Goal: Task Accomplishment & Management: Complete application form

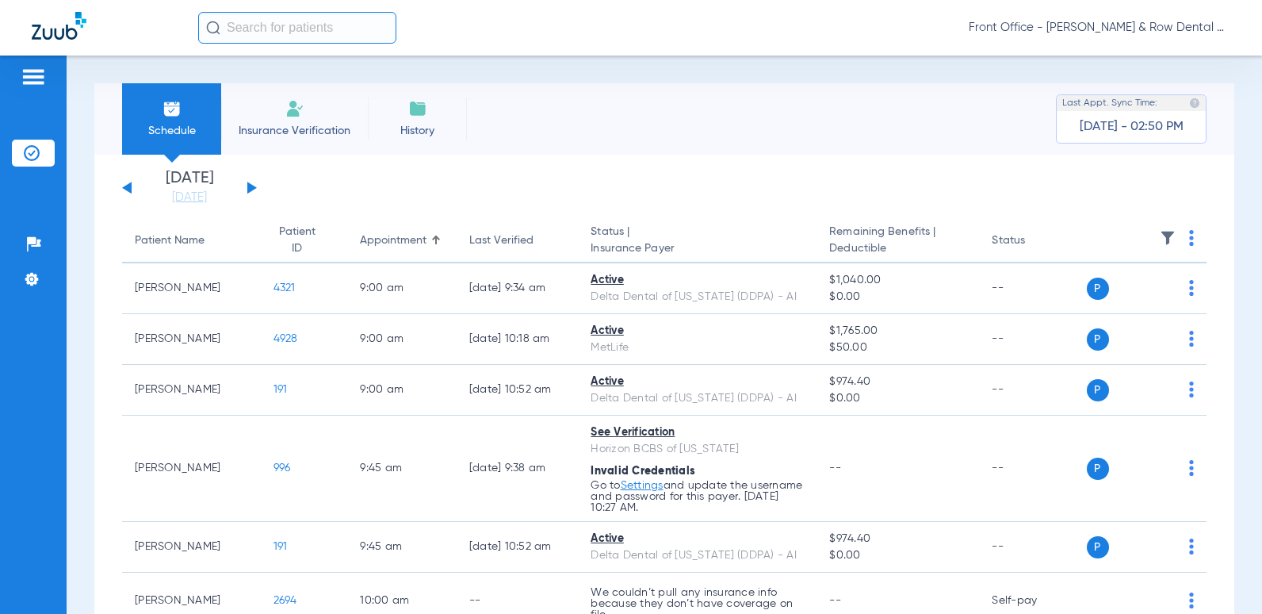
click at [267, 25] on input "text" at bounding box center [297, 28] width 198 height 32
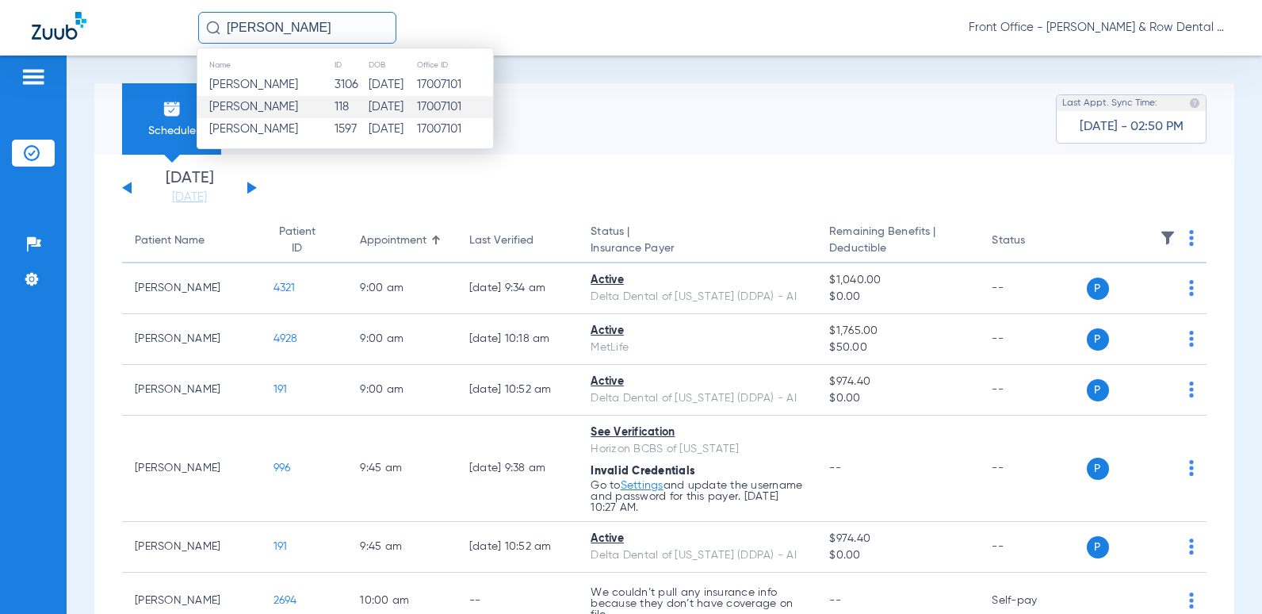
type input "[PERSON_NAME]"
click at [338, 112] on td "118" at bounding box center [351, 107] width 34 height 22
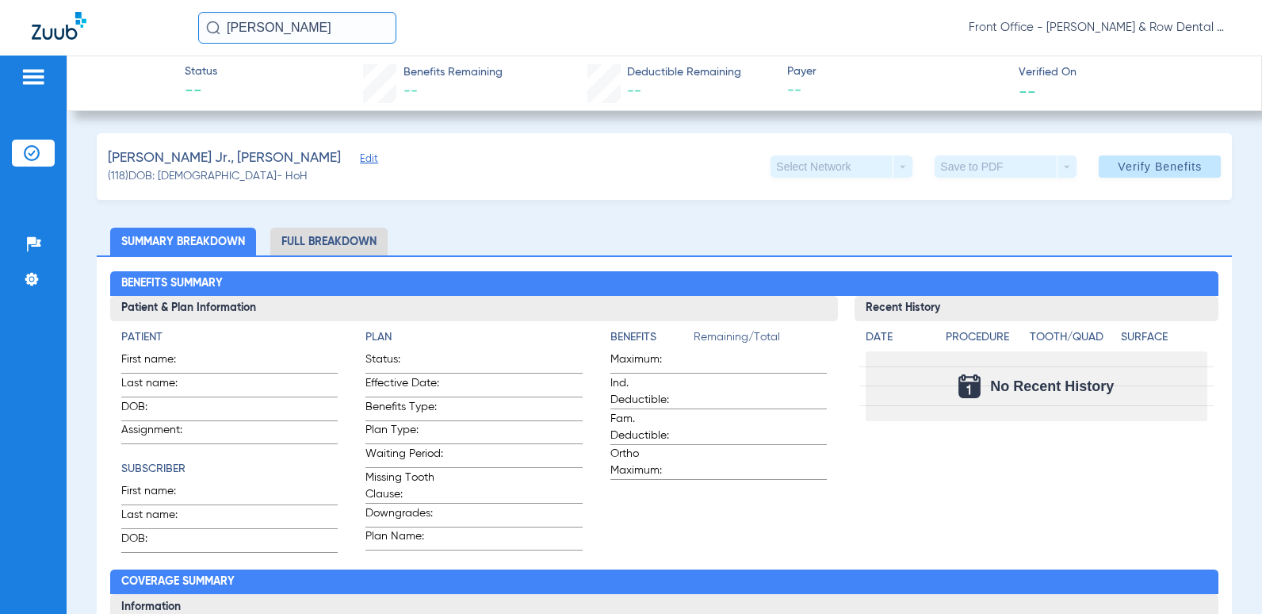
click at [360, 160] on span "Edit" at bounding box center [367, 160] width 14 height 15
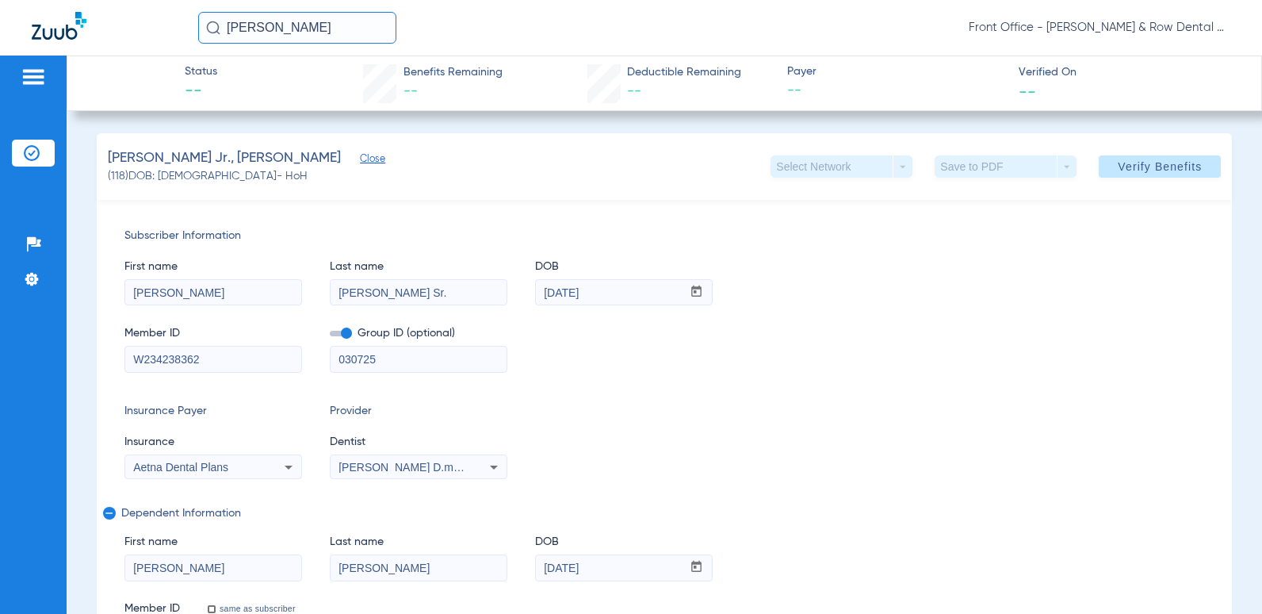
drag, startPoint x: 224, startPoint y: 355, endPoint x: 0, endPoint y: 230, distance: 256.3
click at [0, 249] on html "[PERSON_NAME] Front Office - [PERSON_NAME] & Row Dental Group Patients Insuranc…" at bounding box center [631, 307] width 1262 height 614
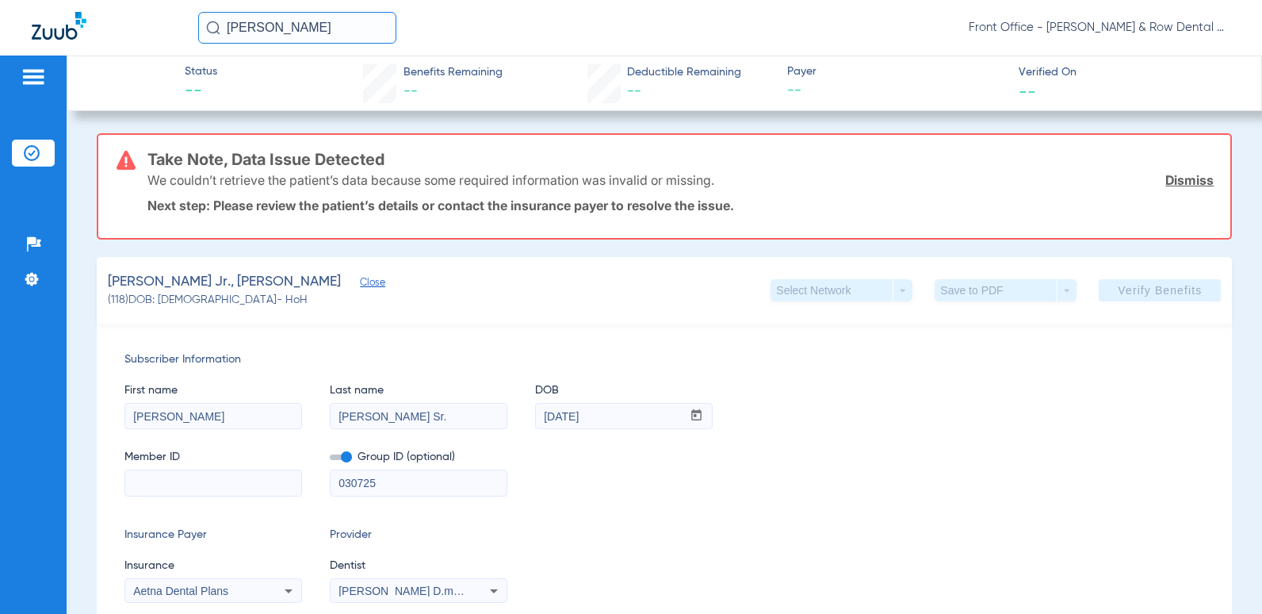
drag, startPoint x: 384, startPoint y: 485, endPoint x: 270, endPoint y: 457, distance: 116.9
click at [271, 458] on div "Member ID Group ID (optional) 030725" at bounding box center [664, 465] width 1081 height 61
click at [259, 584] on div "Aetna Dental Plans" at bounding box center [213, 590] width 176 height 19
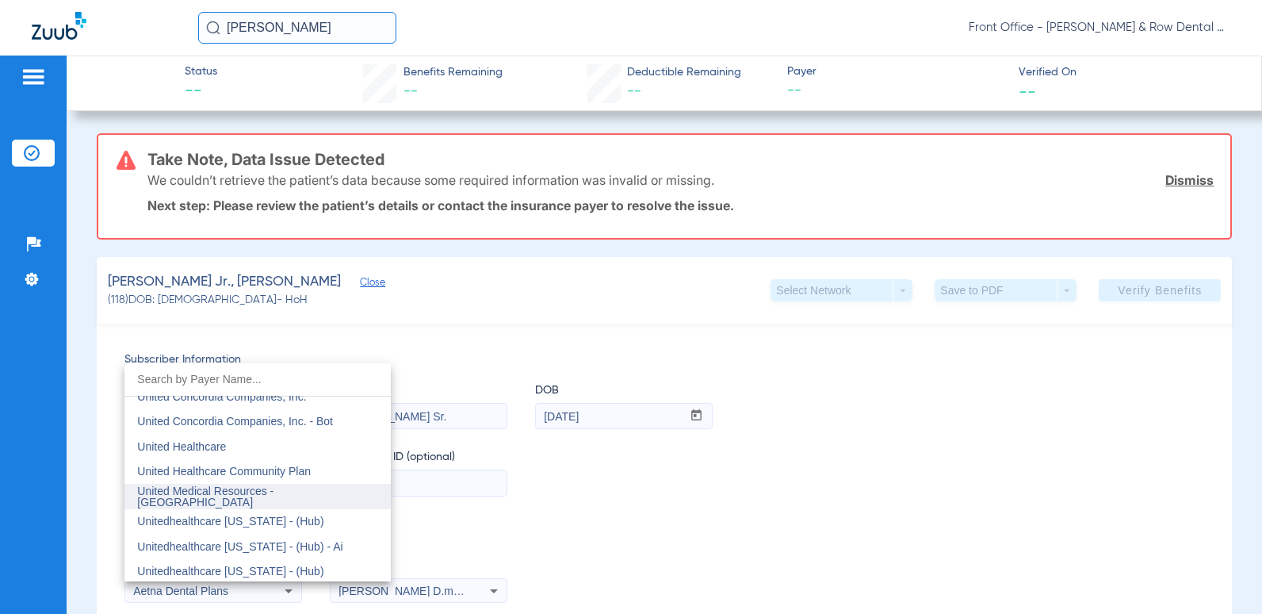
scroll to position [9452, 0]
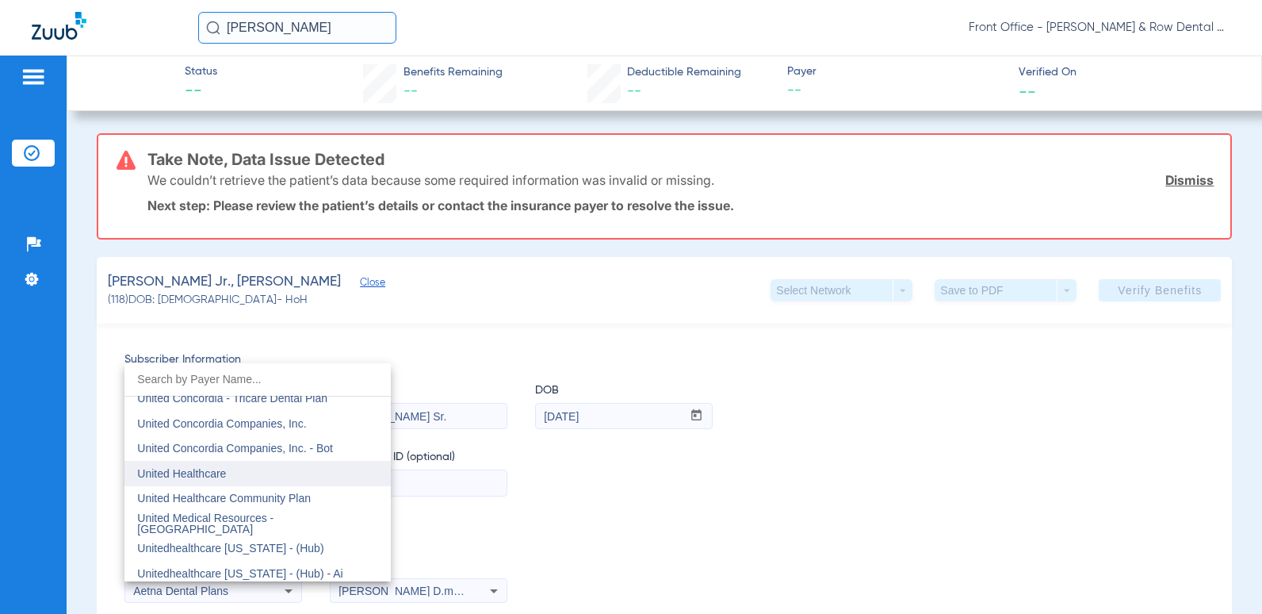
click at [214, 474] on span "United Healthcare" at bounding box center [181, 473] width 89 height 13
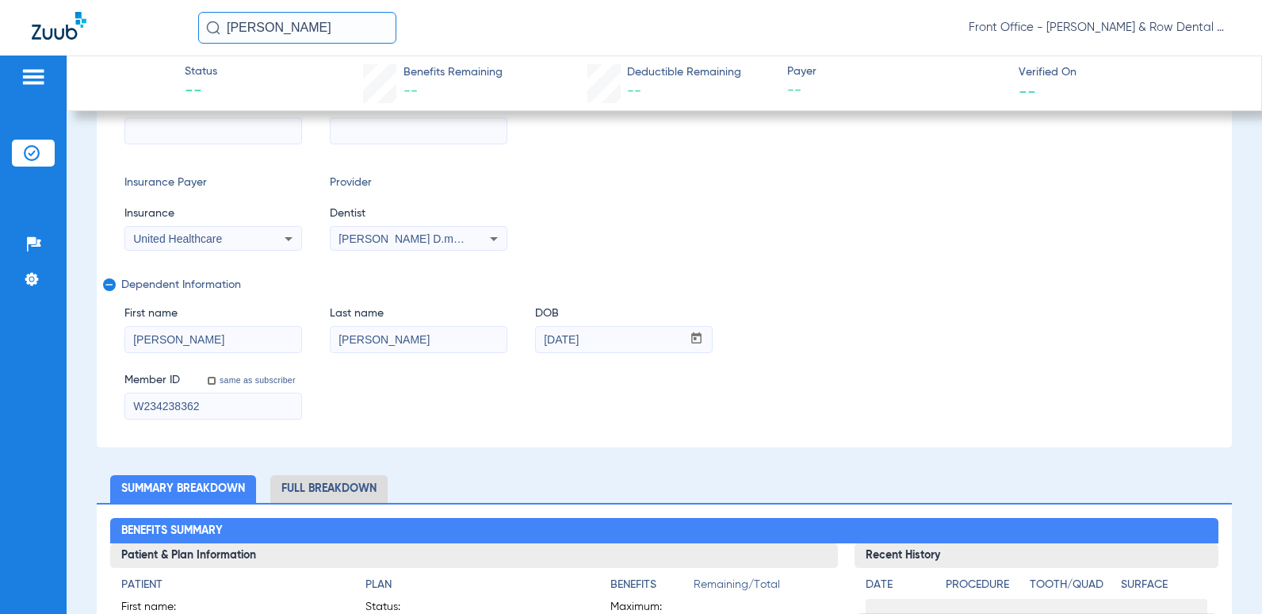
scroll to position [317, 0]
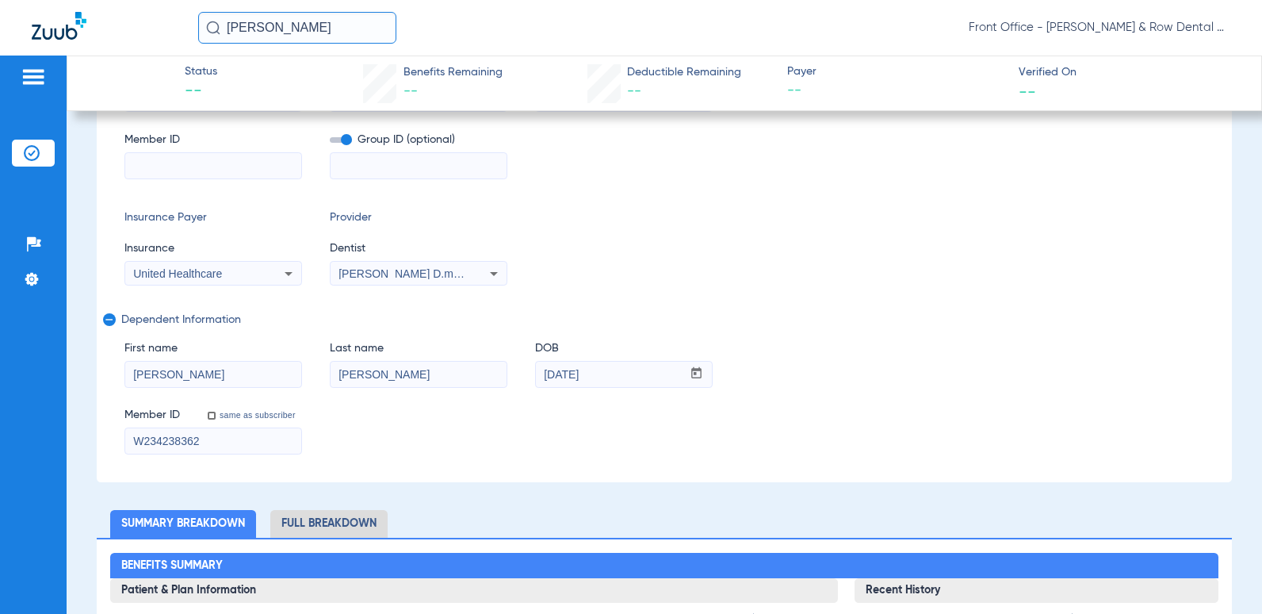
drag, startPoint x: 206, startPoint y: 442, endPoint x: 0, endPoint y: 290, distance: 255.8
click at [0, 351] on html "[PERSON_NAME] Front Office - [PERSON_NAME] & Row Dental Group Patients Insuranc…" at bounding box center [631, 307] width 1262 height 614
click at [154, 437] on input at bounding box center [213, 440] width 176 height 25
type input "128083812"
click at [408, 276] on span "[PERSON_NAME] D.m.d 1376727222" at bounding box center [433, 273] width 189 height 13
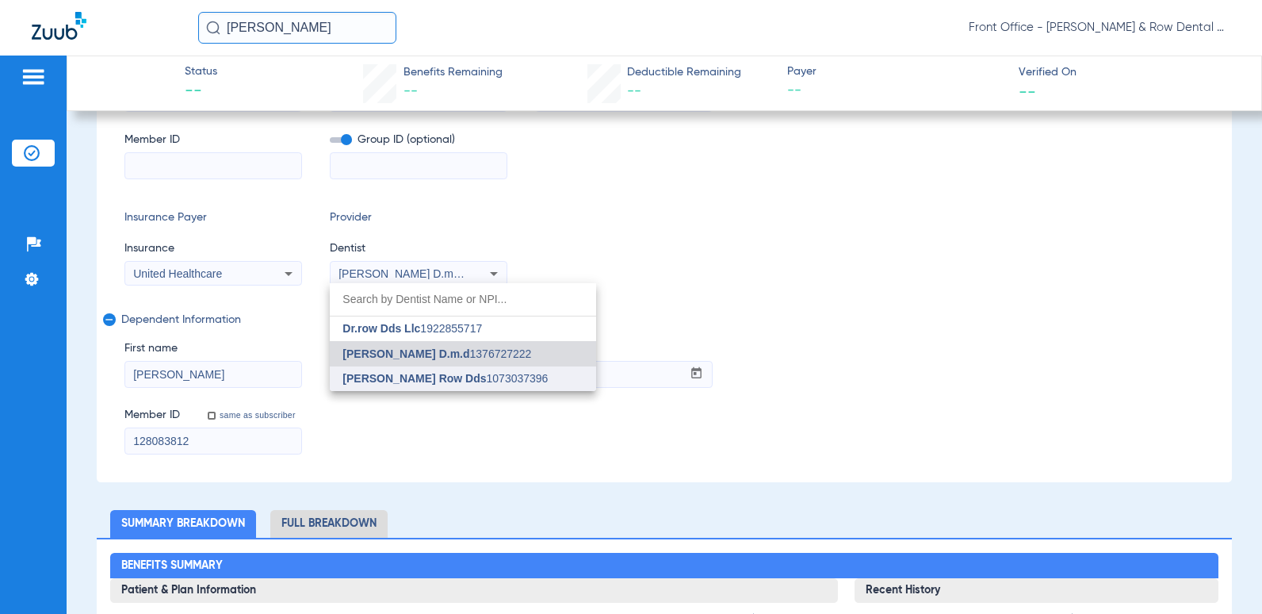
click at [404, 378] on span "[PERSON_NAME] Row Dds" at bounding box center [415, 378] width 144 height 13
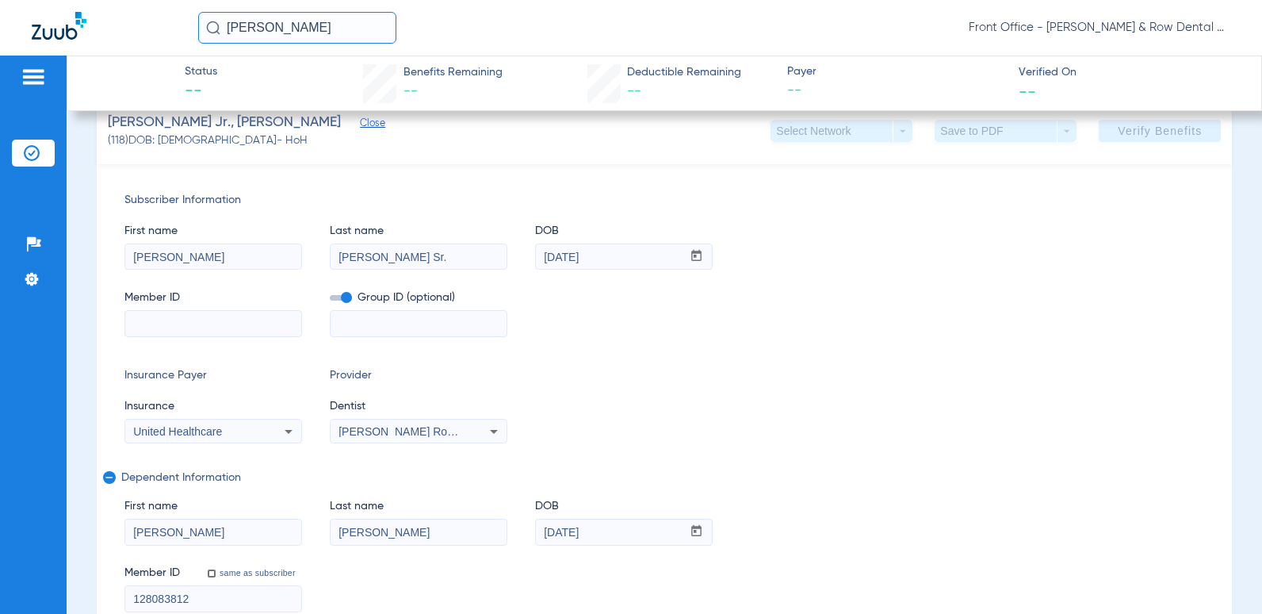
scroll to position [159, 0]
click at [161, 327] on input at bounding box center [213, 324] width 176 height 25
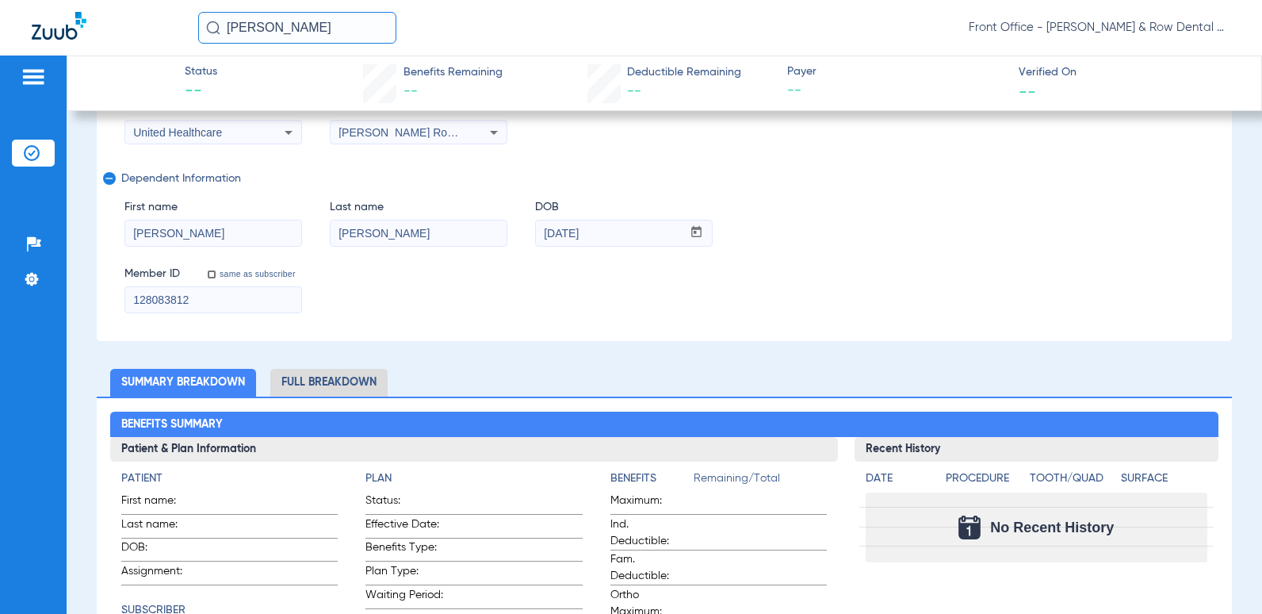
scroll to position [555, 0]
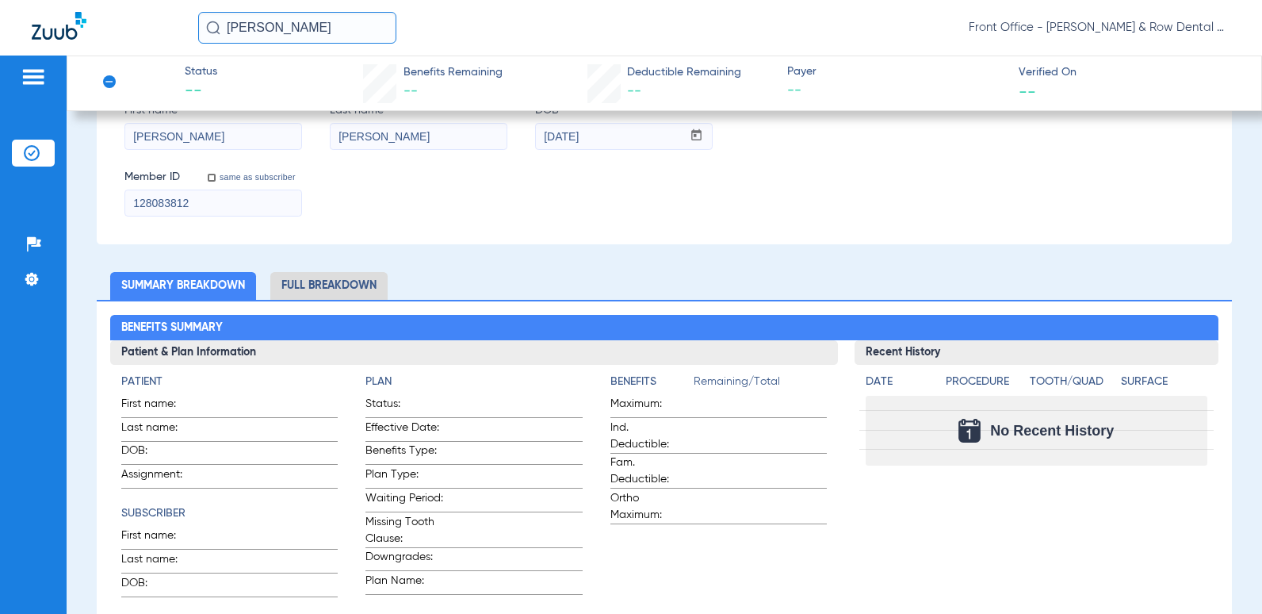
drag, startPoint x: 207, startPoint y: 201, endPoint x: 105, endPoint y: 200, distance: 102.3
click at [105, 200] on div "Subscriber Information First name [PERSON_NAME] name [PERSON_NAME] DOB mm / dd …" at bounding box center [665, 6] width 1136 height 476
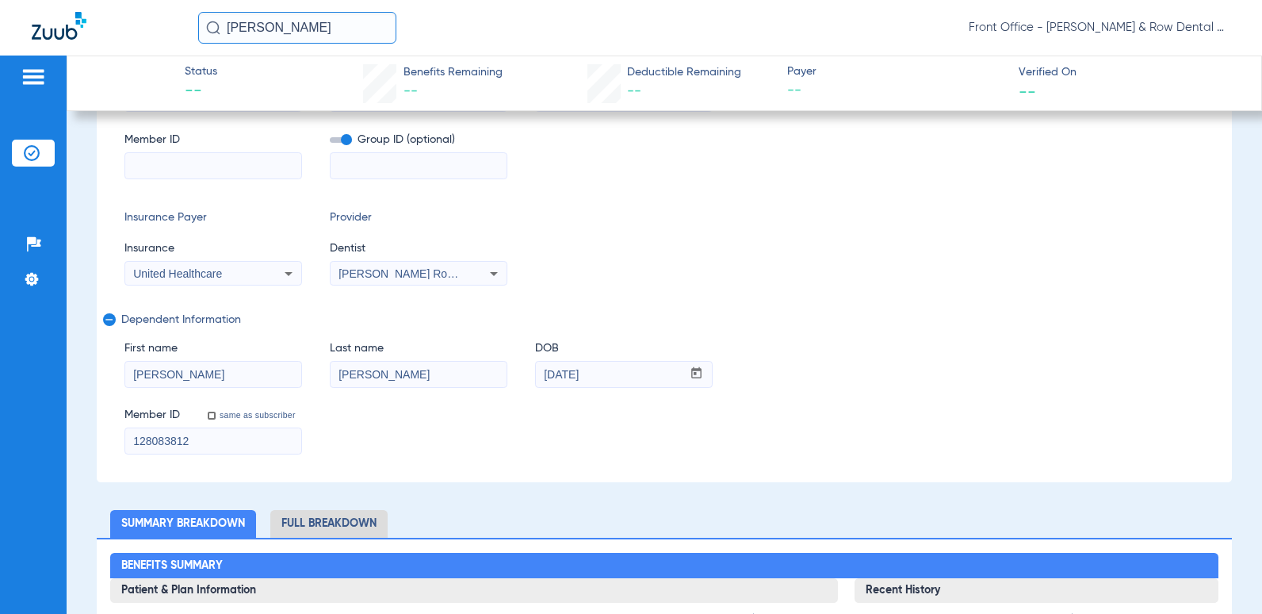
paste input "128083812"
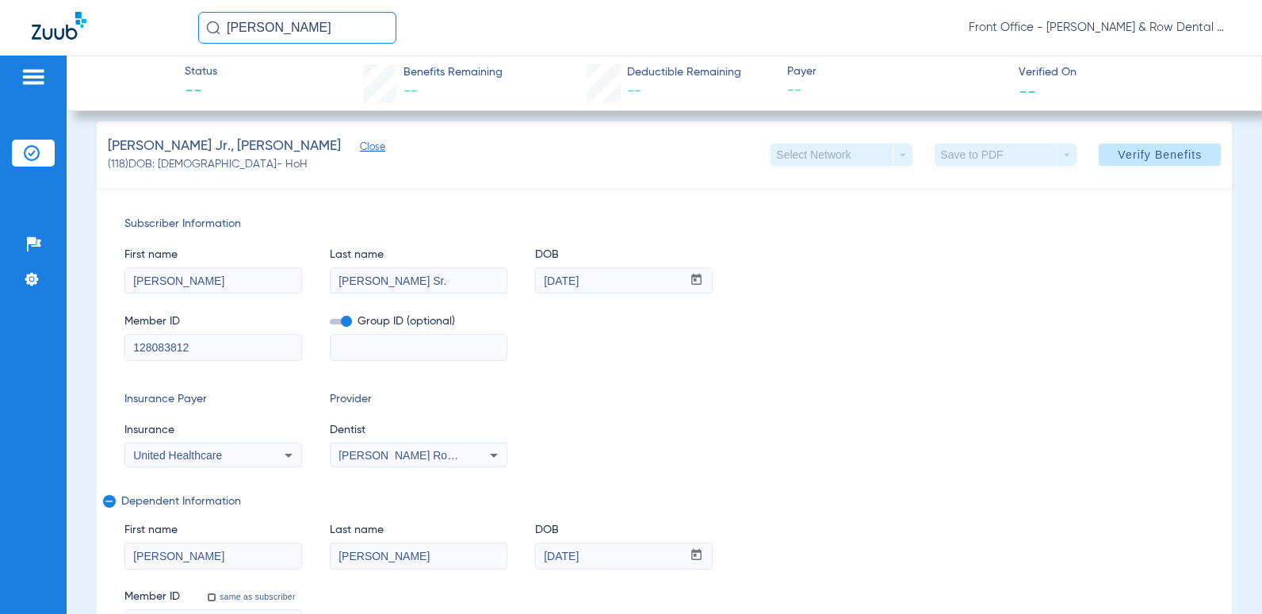
scroll to position [0, 0]
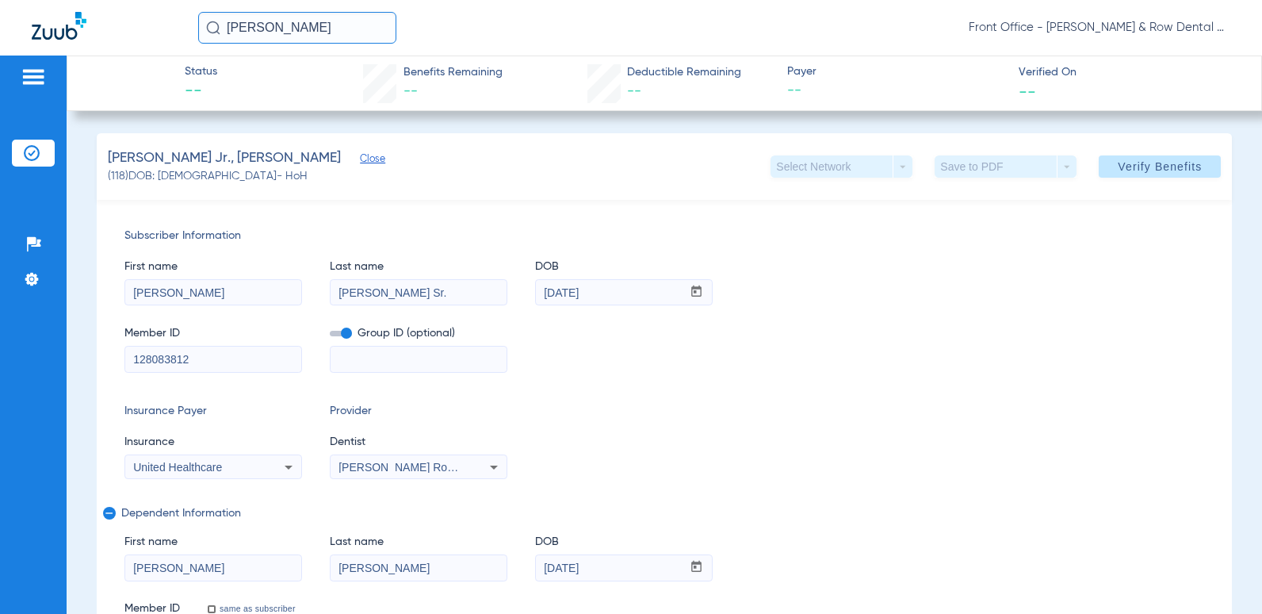
type input "128083812"
click at [360, 161] on span "Close" at bounding box center [367, 160] width 14 height 15
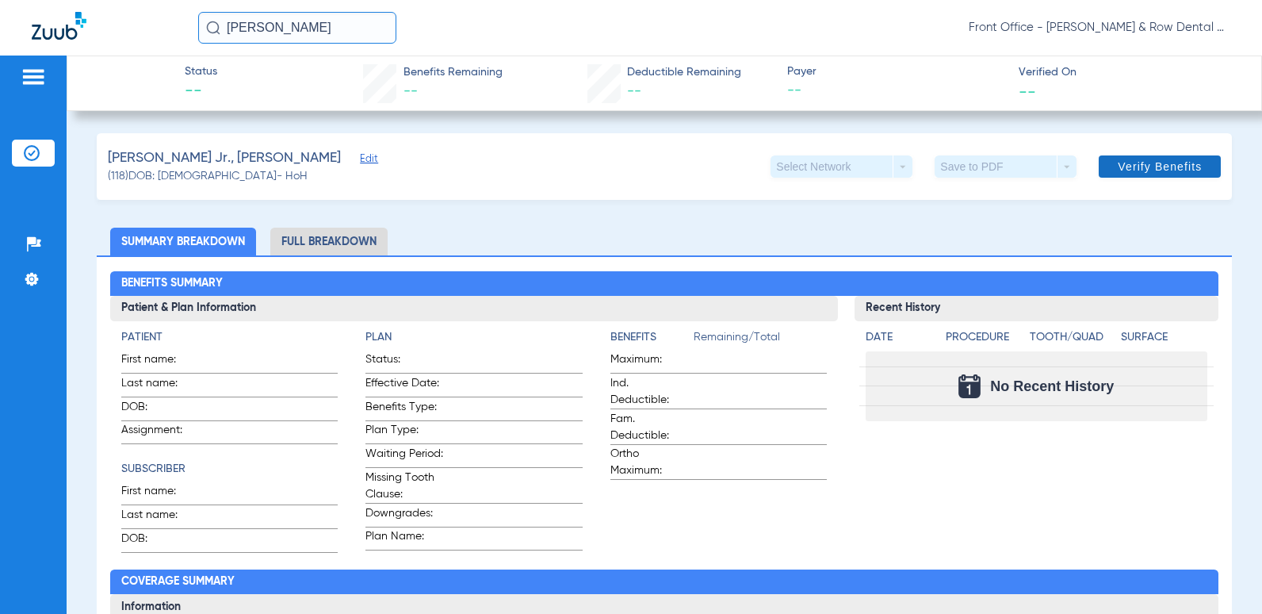
click at [1160, 160] on span "Verify Benefits" at bounding box center [1160, 166] width 84 height 13
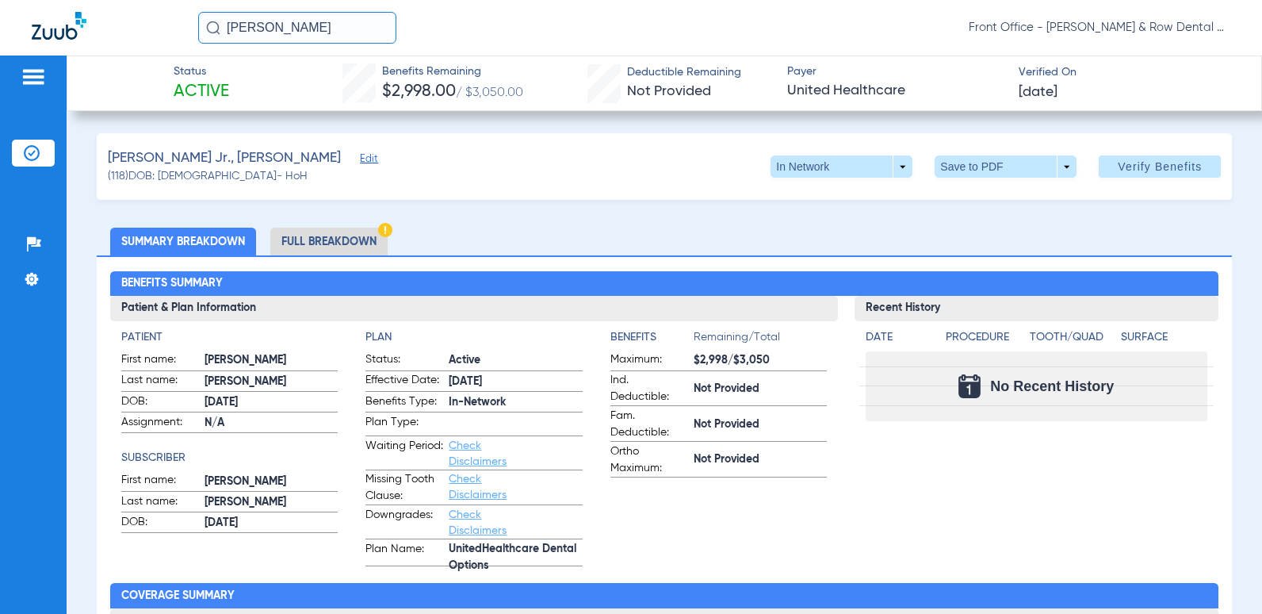
click at [360, 159] on span "Edit" at bounding box center [367, 160] width 14 height 15
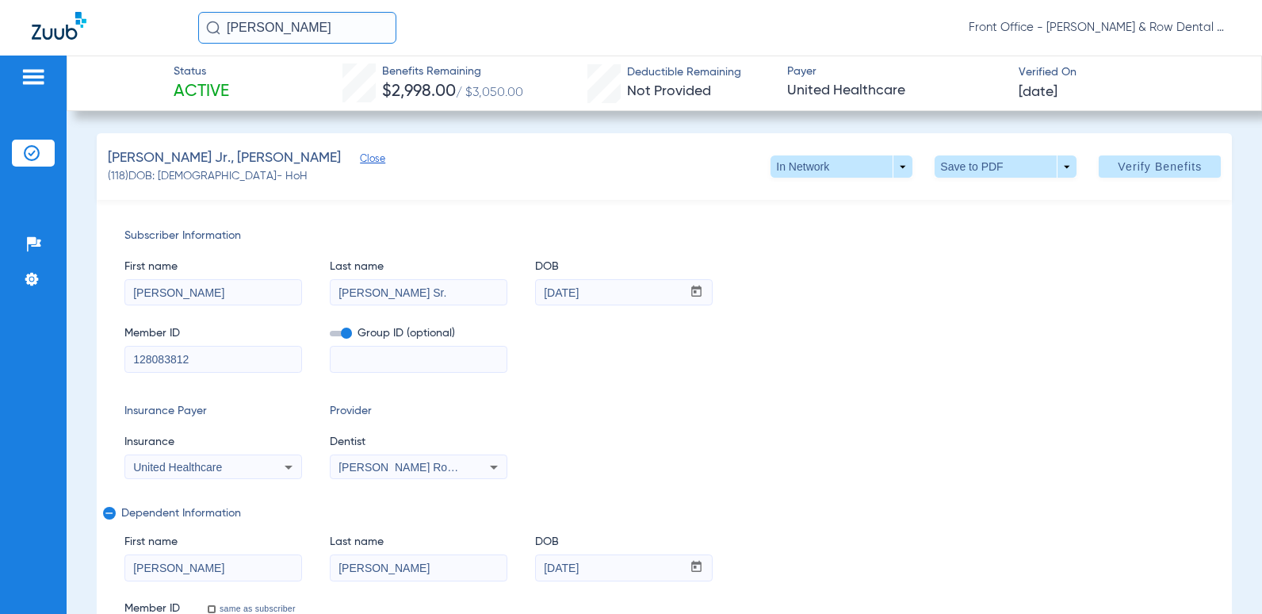
drag, startPoint x: 607, startPoint y: 292, endPoint x: 511, endPoint y: 281, distance: 97.4
click at [511, 281] on div "First name [PERSON_NAME] name [PERSON_NAME] DOB mm / dd / yyyy [DATE]" at bounding box center [664, 274] width 1081 height 61
click at [549, 298] on input "mm / dd / yyyy" at bounding box center [609, 292] width 146 height 25
type input "[DATE]"
click at [1118, 167] on span "Verify Benefits" at bounding box center [1160, 166] width 84 height 13
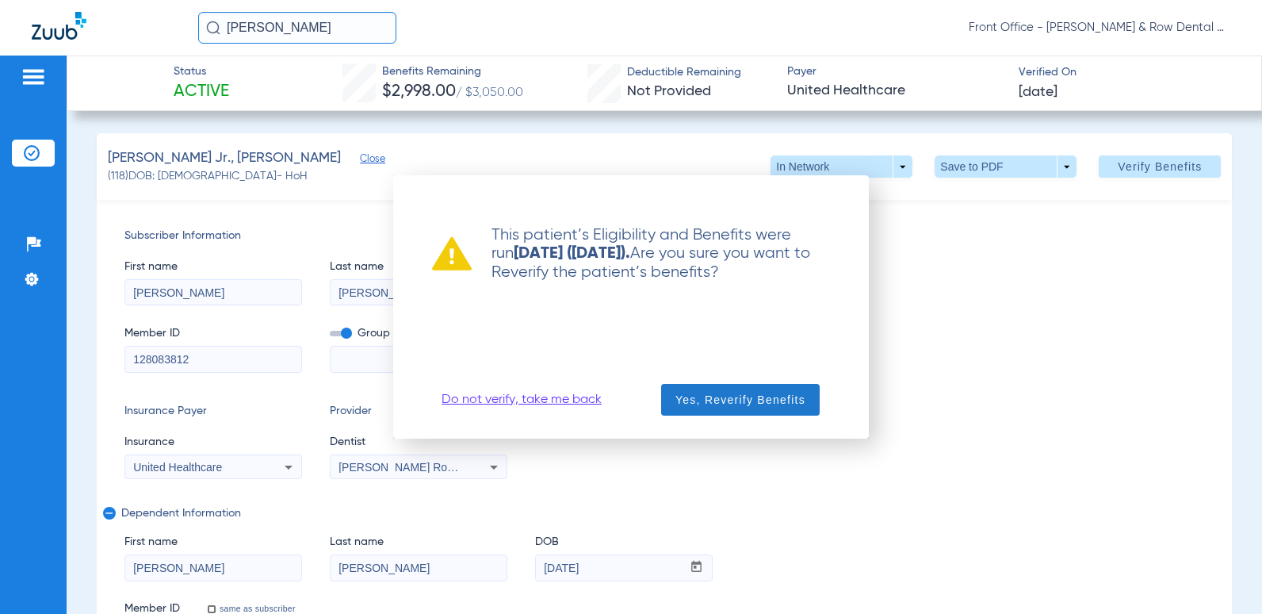
click at [700, 401] on span "Yes, Reverify Benefits" at bounding box center [741, 400] width 130 height 16
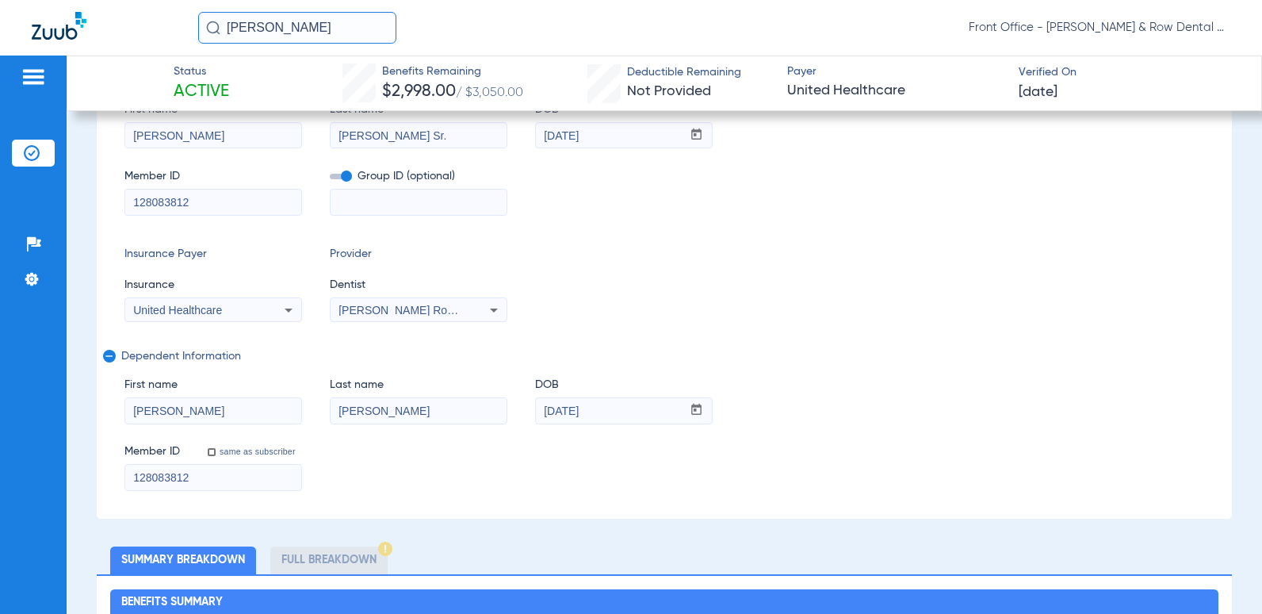
scroll to position [159, 0]
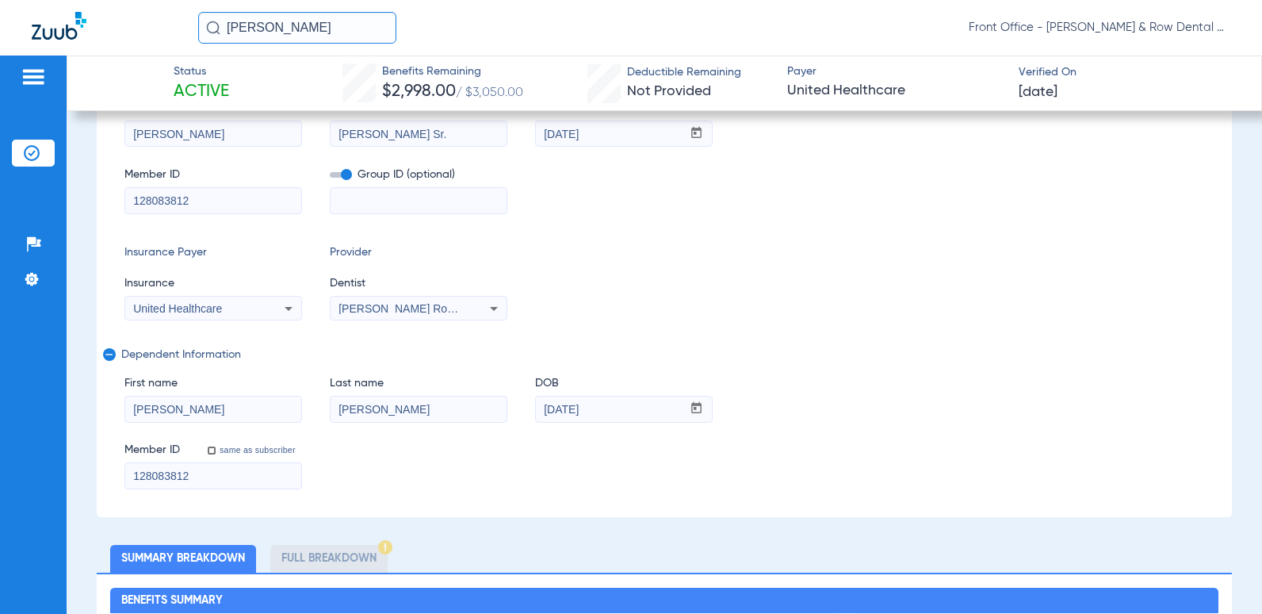
click at [109, 351] on mat-icon "remove" at bounding box center [108, 357] width 10 height 19
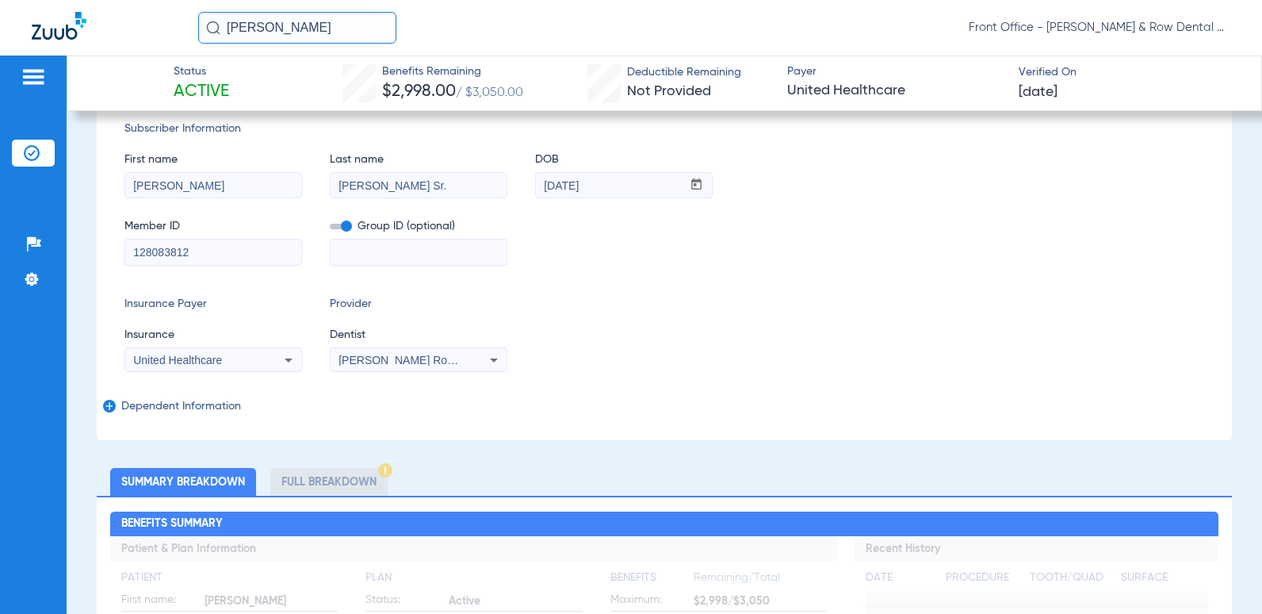
scroll to position [79, 0]
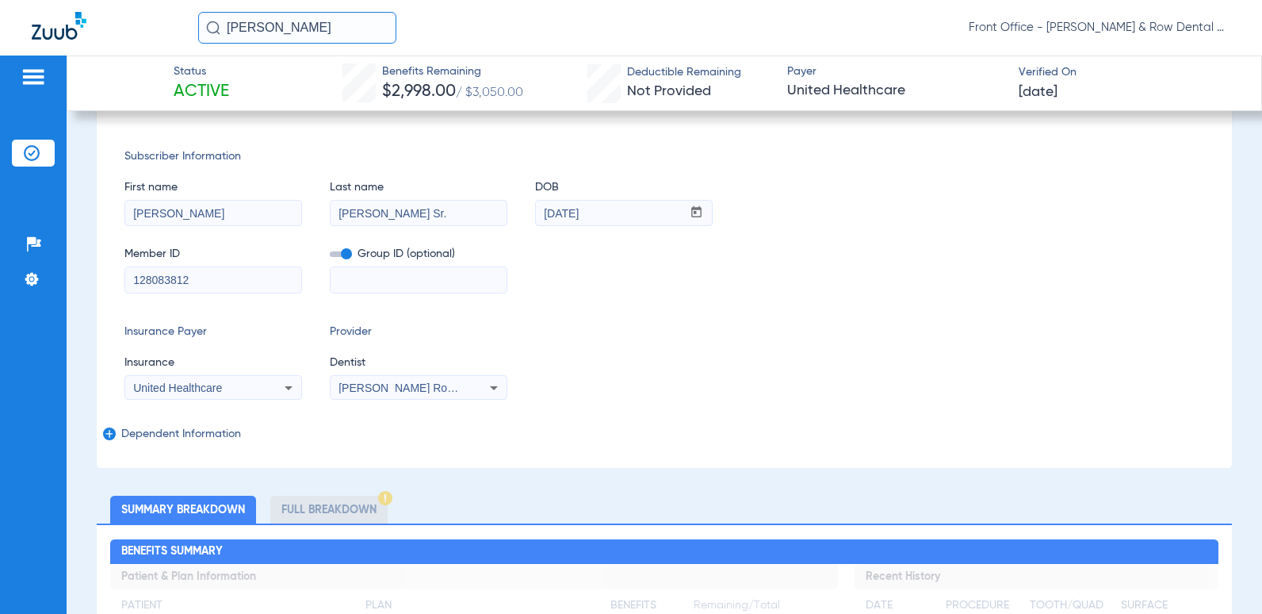
click at [414, 214] on input "[PERSON_NAME] Sr." at bounding box center [419, 213] width 176 height 25
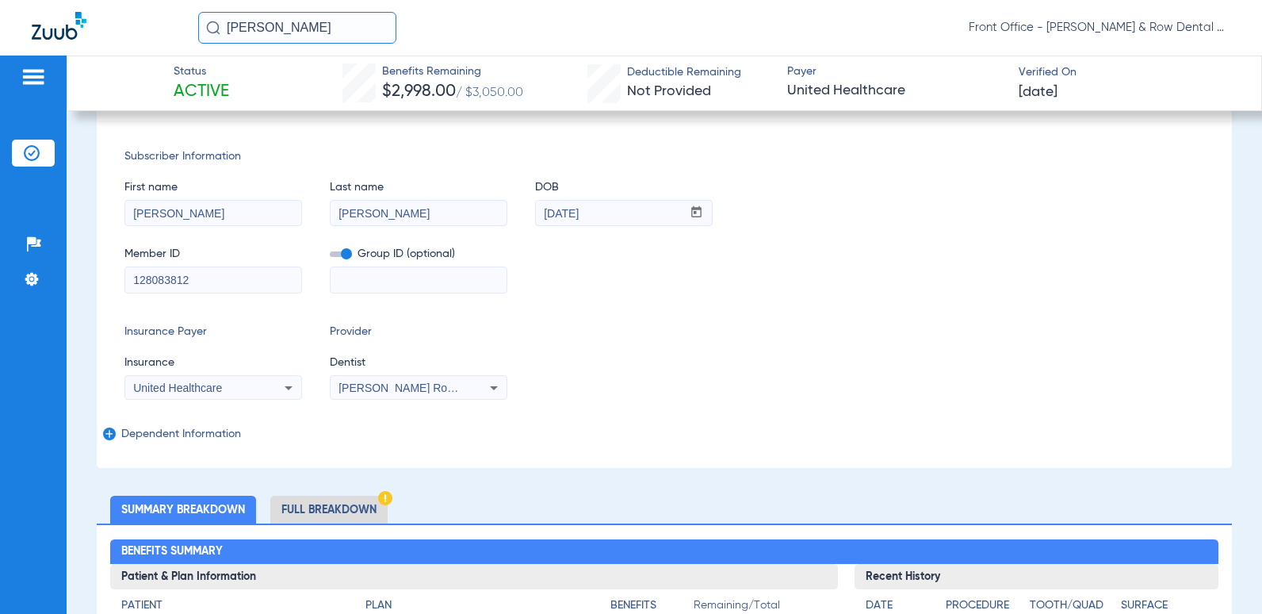
type input "[PERSON_NAME]"
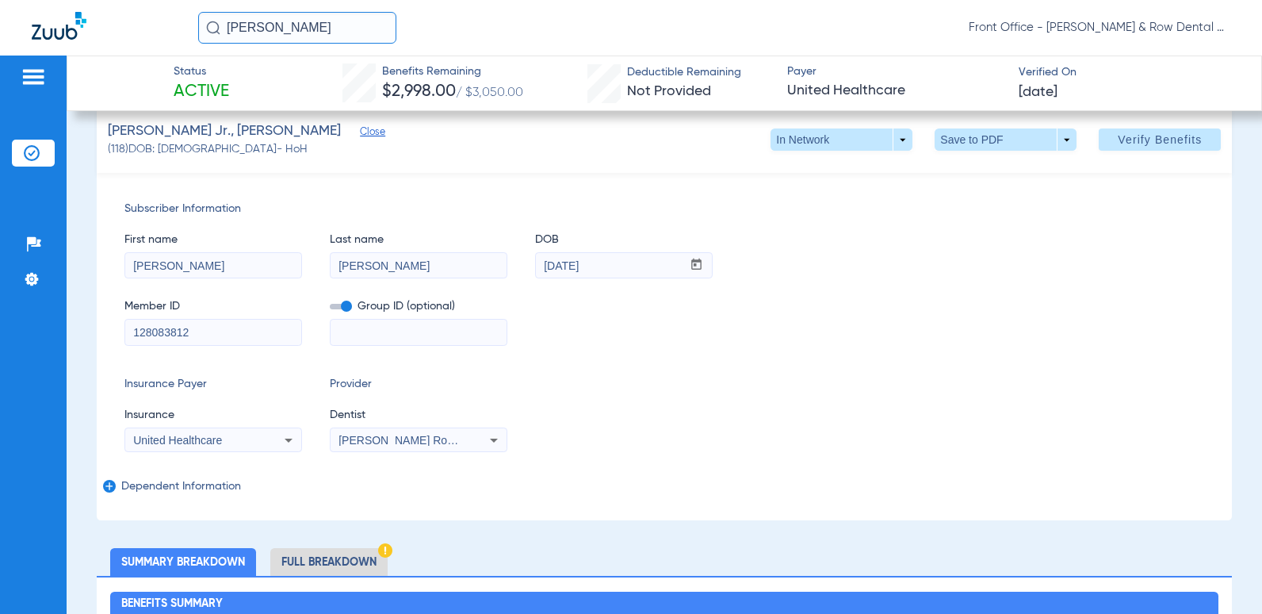
scroll to position [0, 0]
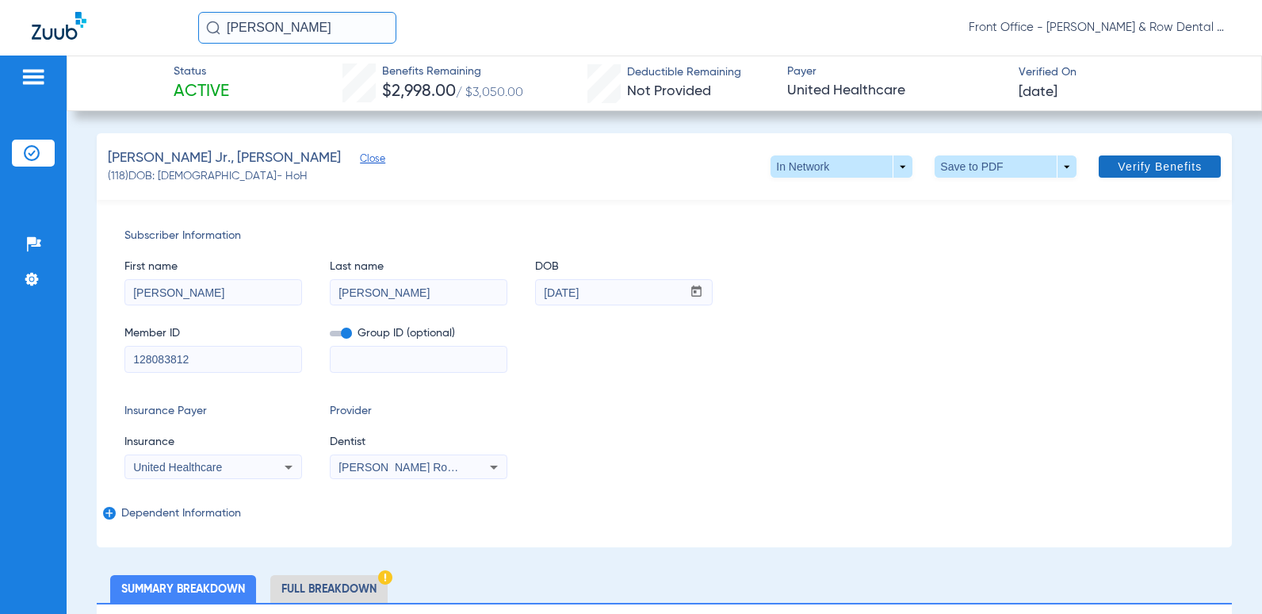
click at [1128, 163] on span "Verify Benefits" at bounding box center [1160, 166] width 84 height 13
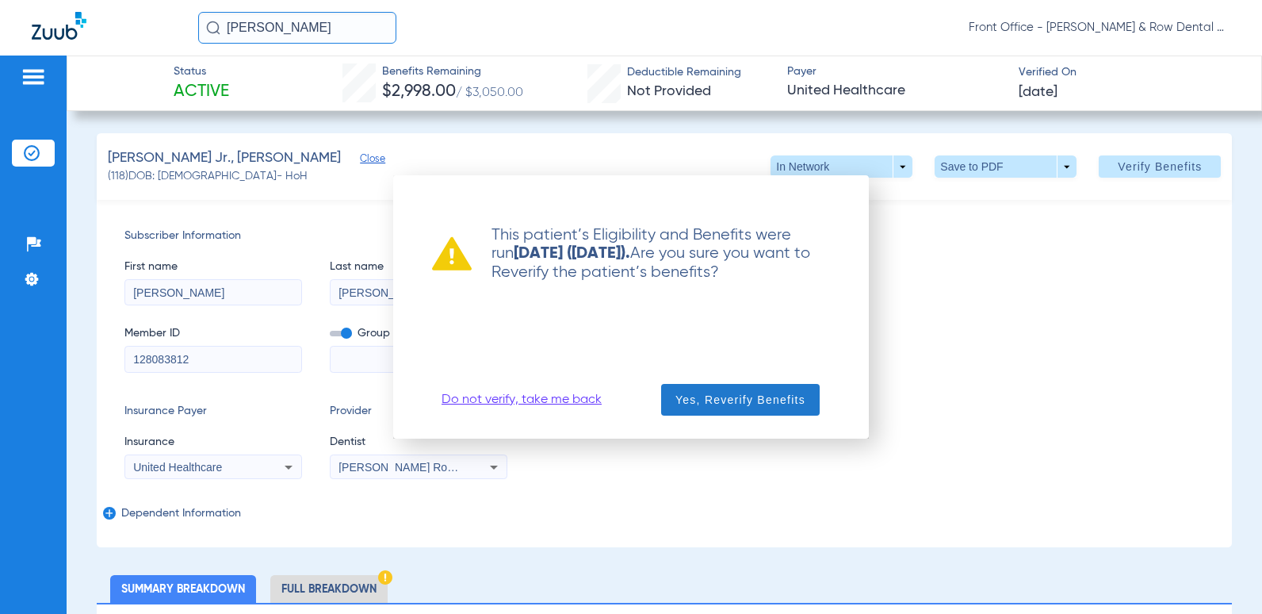
click at [691, 393] on span "Yes, Reverify Benefits" at bounding box center [741, 400] width 130 height 16
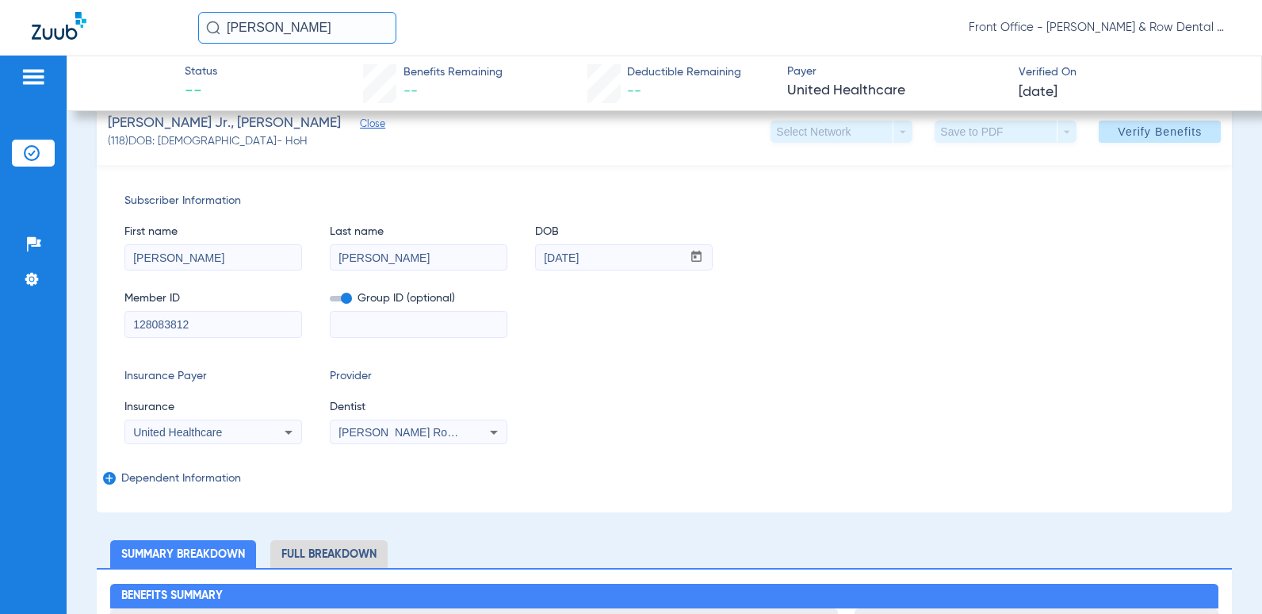
scroll to position [159, 0]
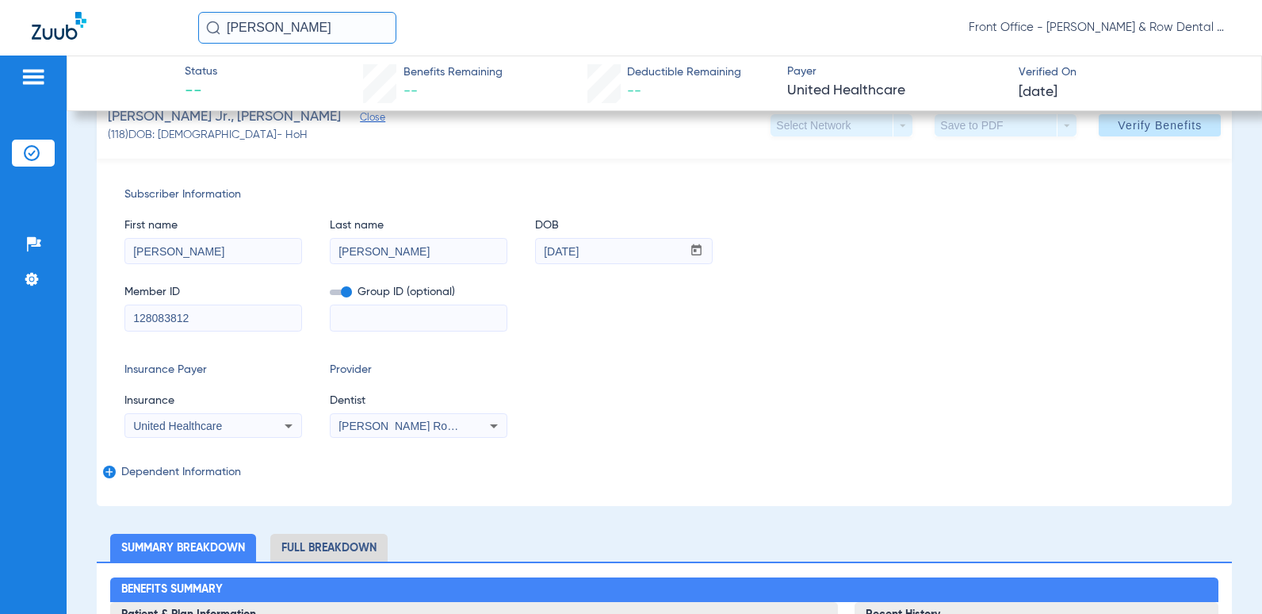
drag, startPoint x: 223, startPoint y: 321, endPoint x: -3, endPoint y: 321, distance: 226.0
click at [0, 321] on html "[PERSON_NAME] Front Office - [PERSON_NAME] & Row Dental Group Patients Insuranc…" at bounding box center [631, 307] width 1262 height 614
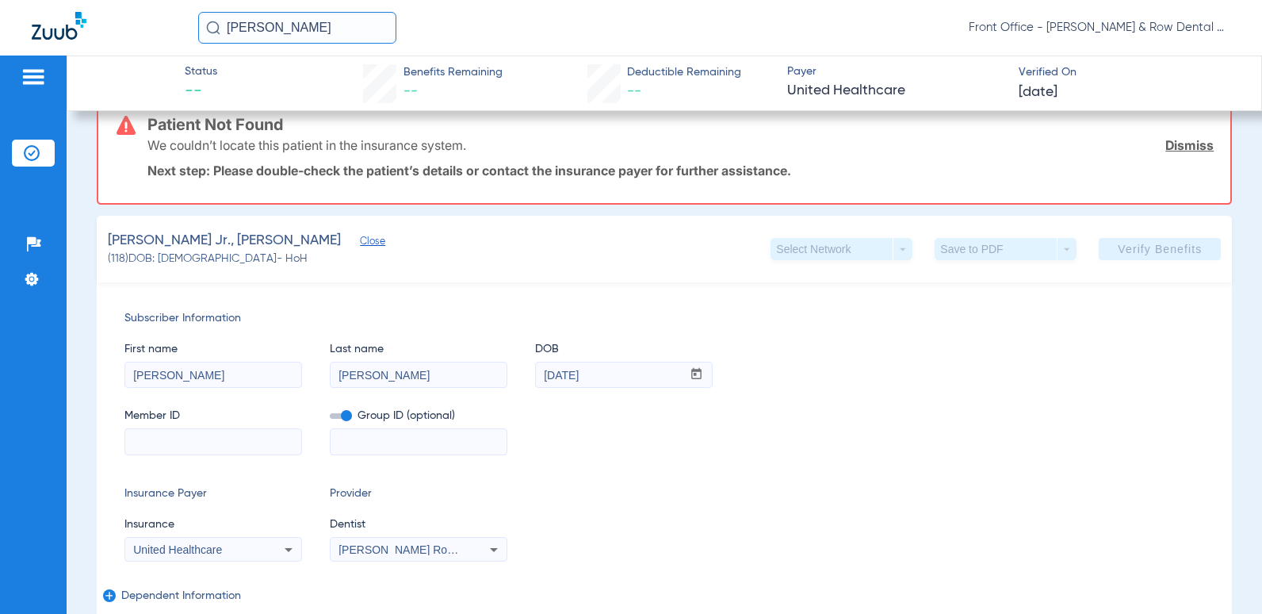
scroll to position [282, 0]
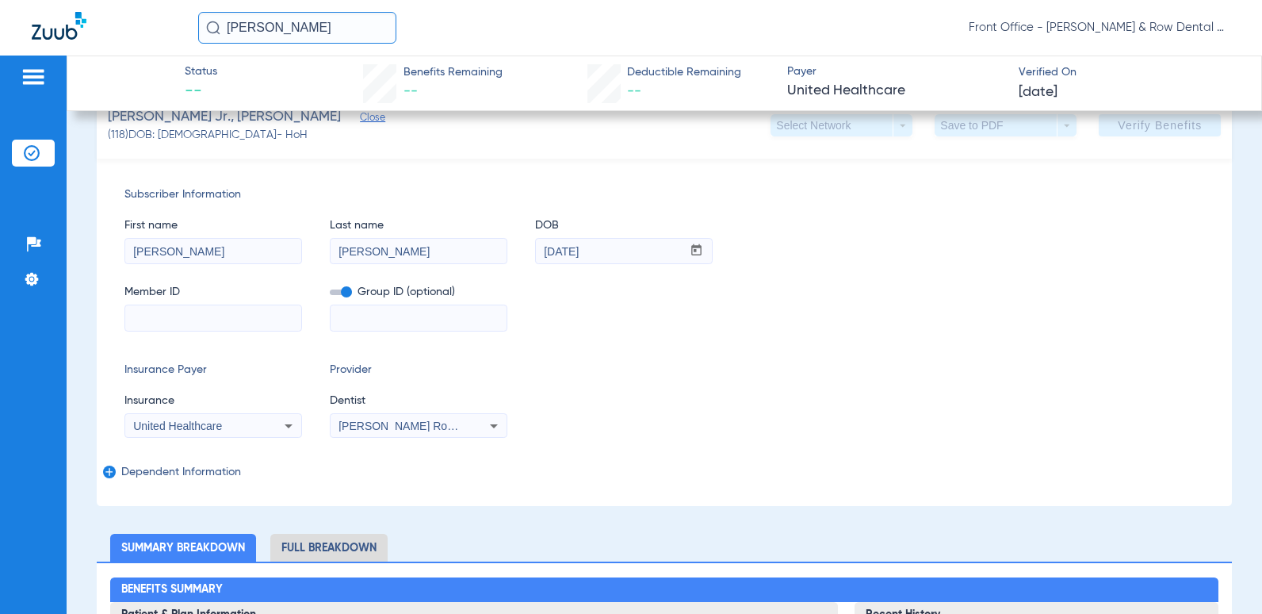
paste input "W234238362"
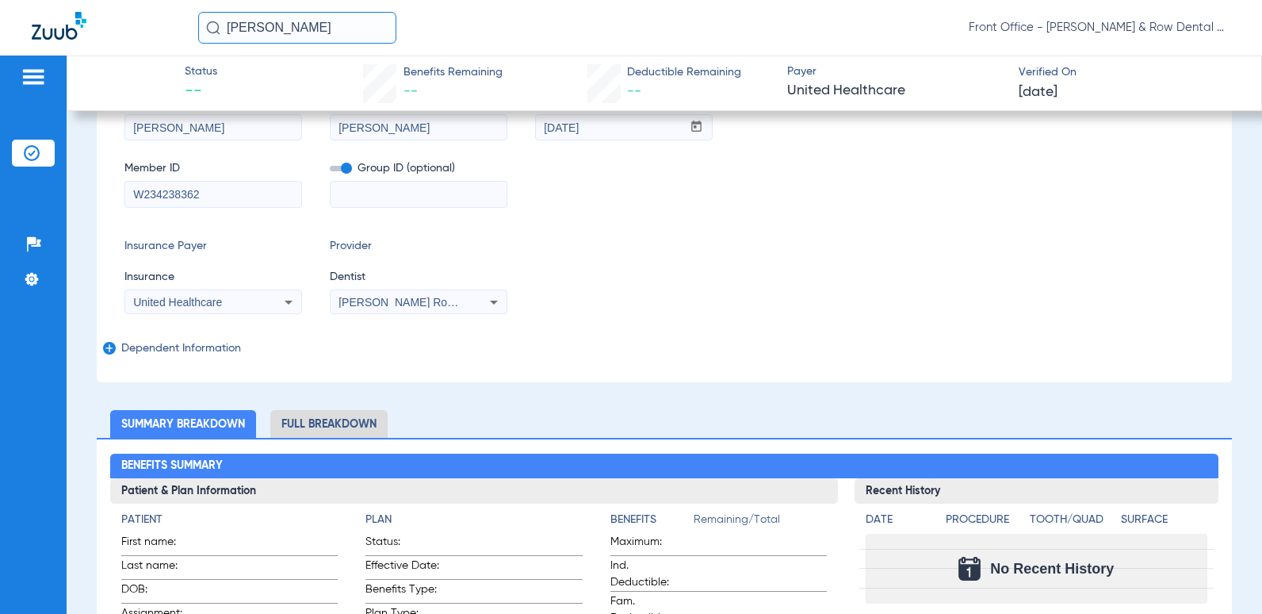
scroll to position [159, 0]
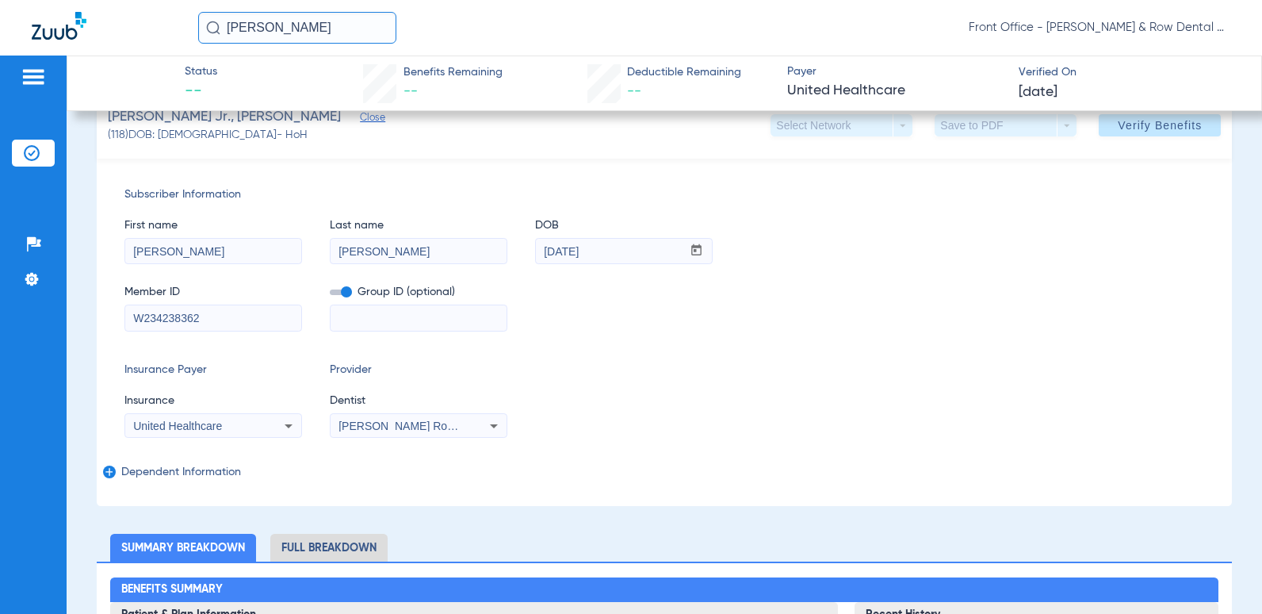
type input "W234238362"
drag, startPoint x: 236, startPoint y: 426, endPoint x: 224, endPoint y: 426, distance: 11.9
click at [224, 426] on div "United Healthcare" at bounding box center [197, 425] width 128 height 11
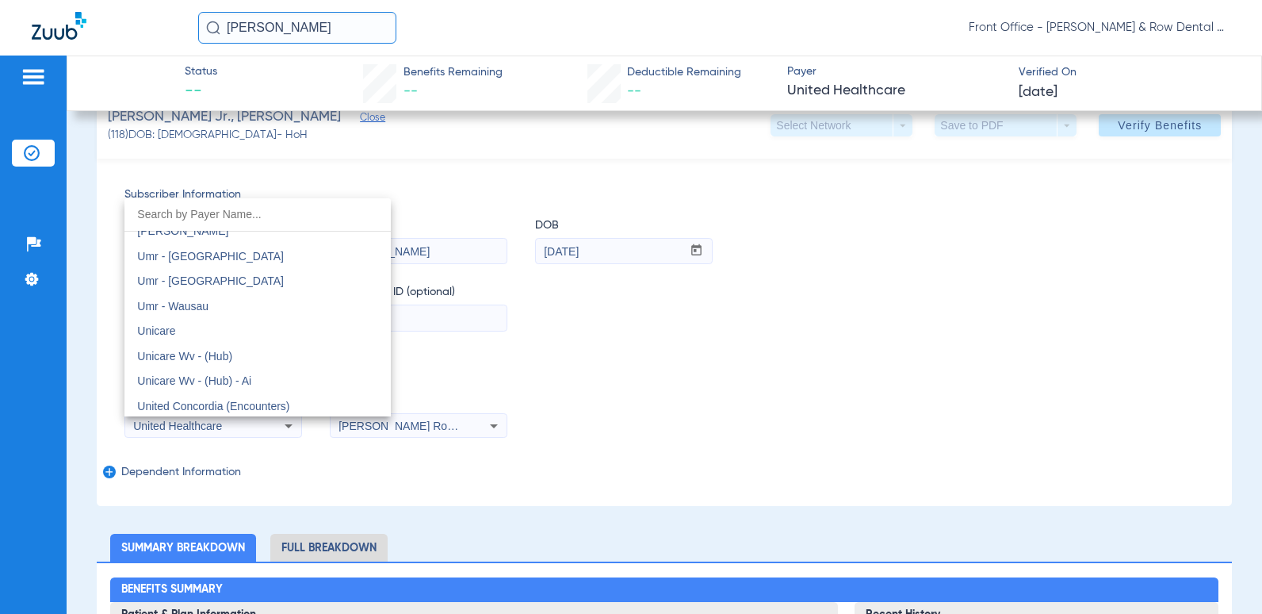
scroll to position [9041, 0]
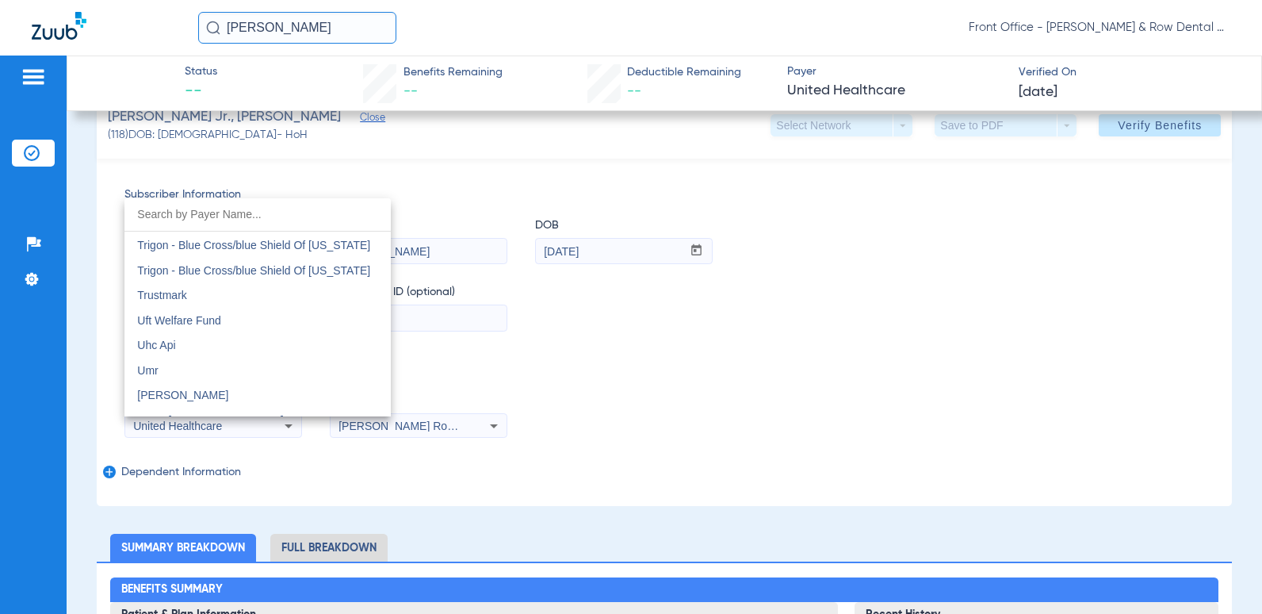
click at [289, 217] on input "dropdown search" at bounding box center [257, 214] width 266 height 33
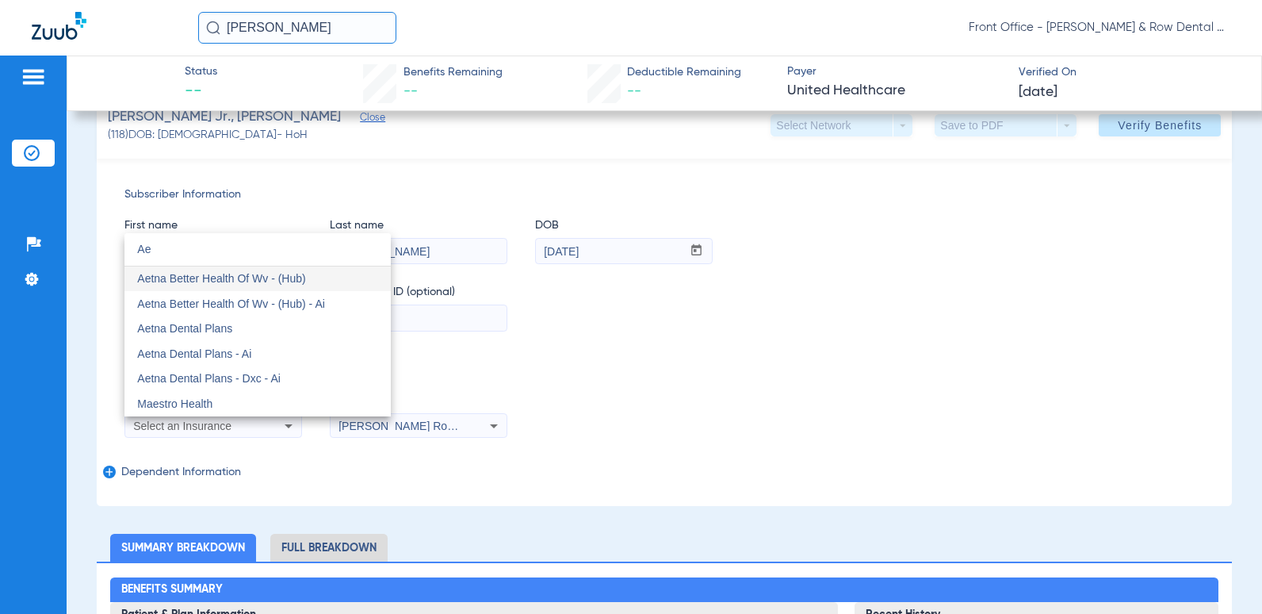
scroll to position [0, 0]
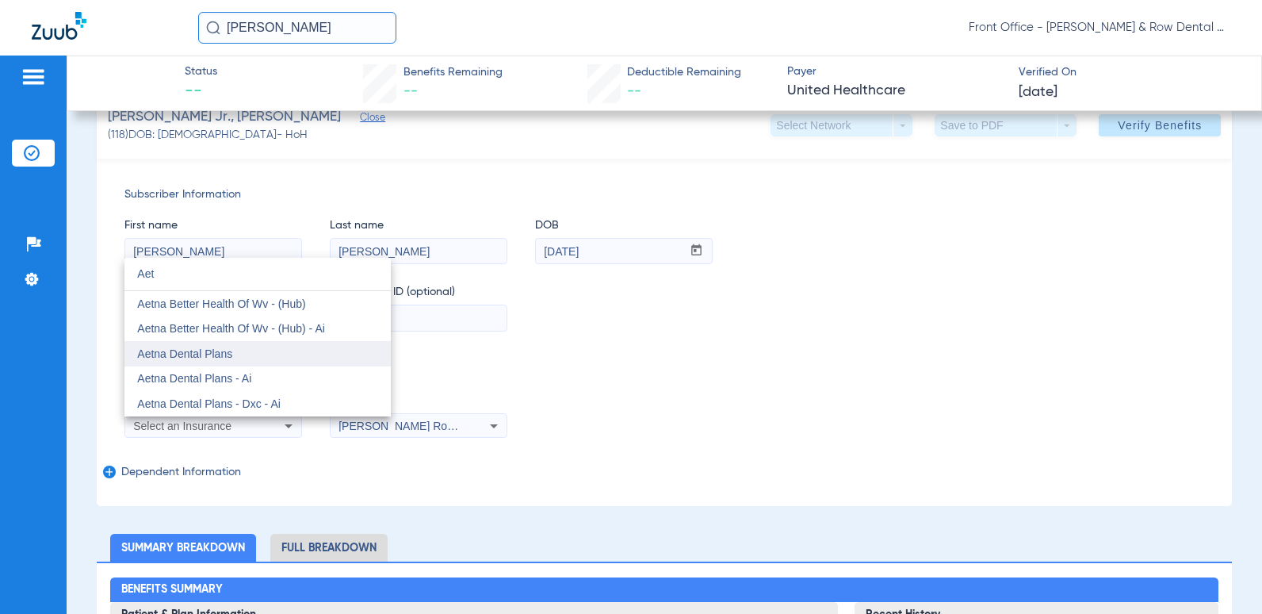
type input "Aet"
click at [217, 354] on span "Aetna Dental Plans" at bounding box center [184, 353] width 95 height 13
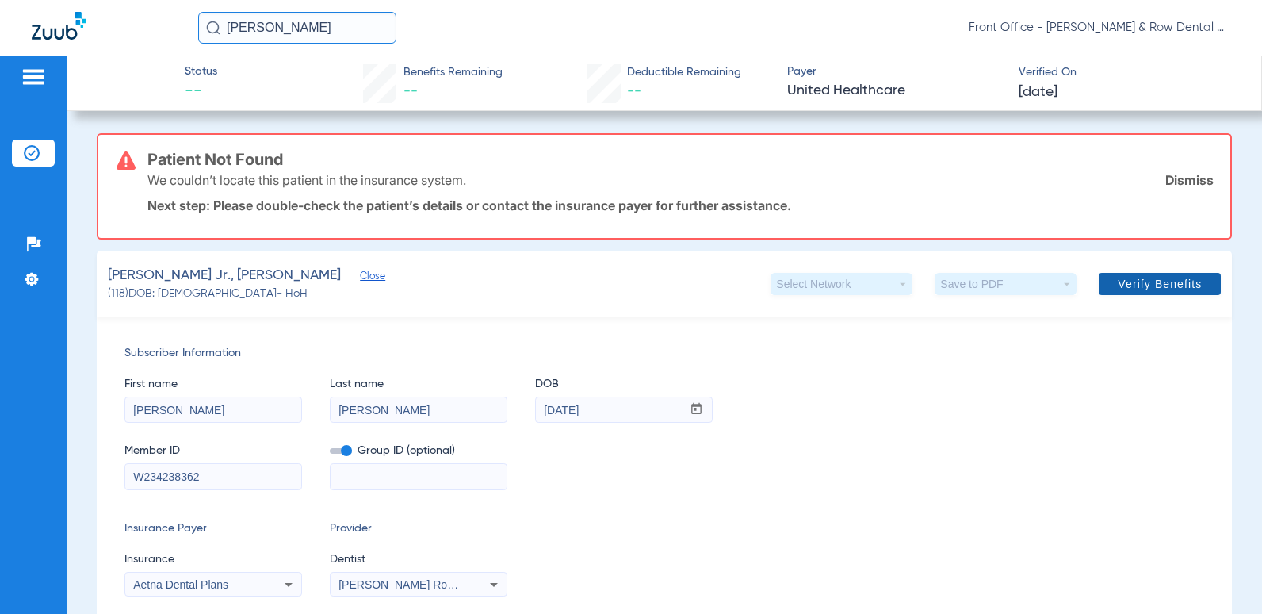
click at [1102, 285] on span at bounding box center [1160, 284] width 122 height 38
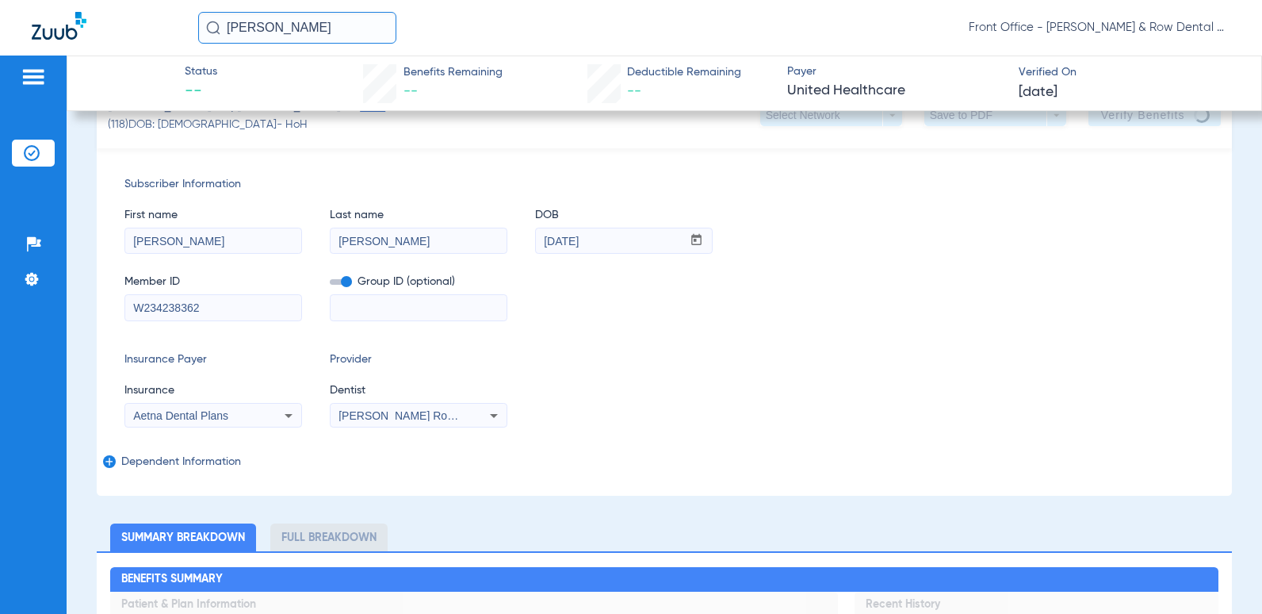
scroll to position [79, 0]
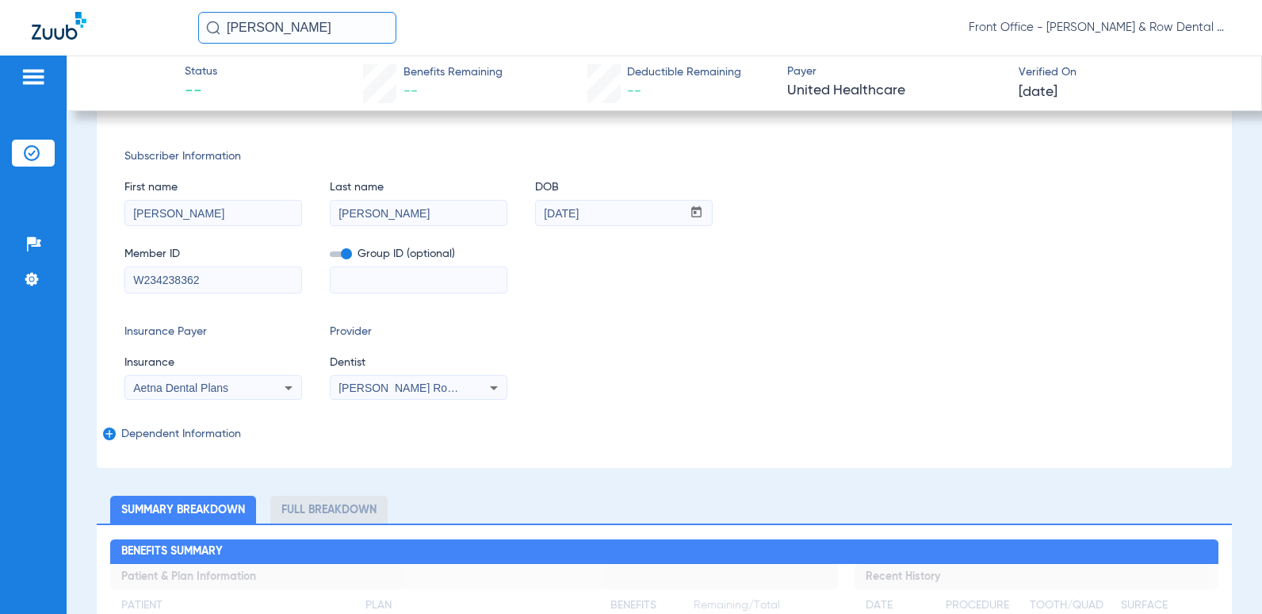
click at [107, 435] on mat-icon "add" at bounding box center [108, 436] width 10 height 19
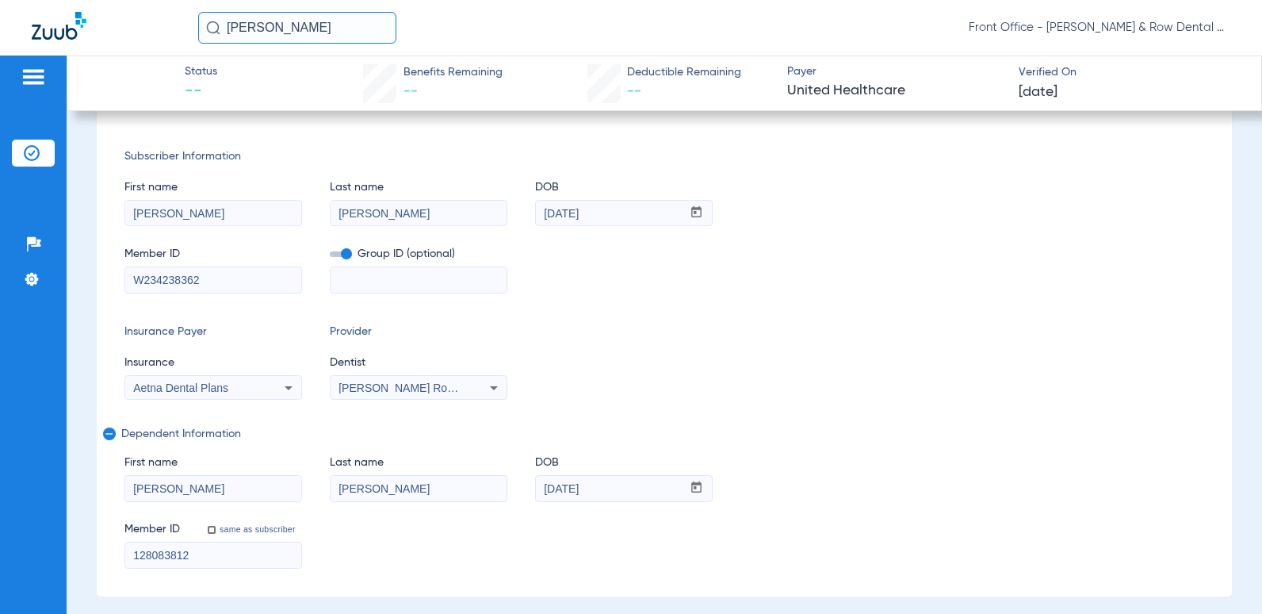
drag, startPoint x: 610, startPoint y: 217, endPoint x: 460, endPoint y: 206, distance: 150.3
click at [466, 206] on div "First name [PERSON_NAME] name [PERSON_NAME] DOB mm / dd / yyyy [DATE]" at bounding box center [664, 195] width 1081 height 61
click at [565, 210] on input "mm / dd / yyyy" at bounding box center [609, 213] width 146 height 25
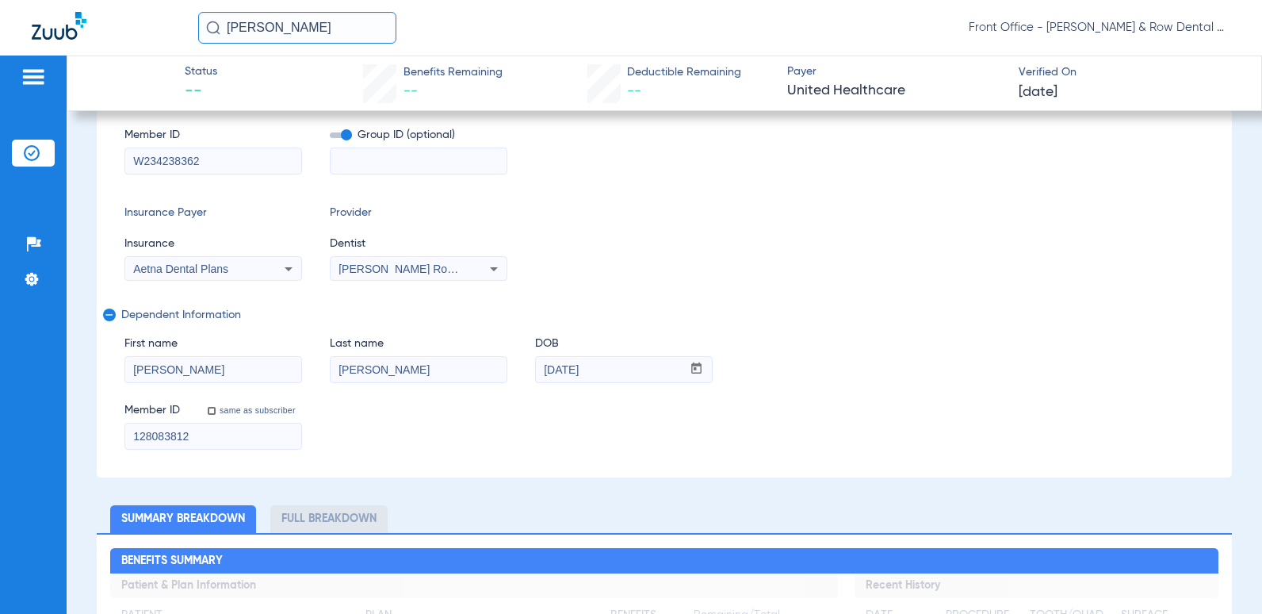
scroll to position [238, 0]
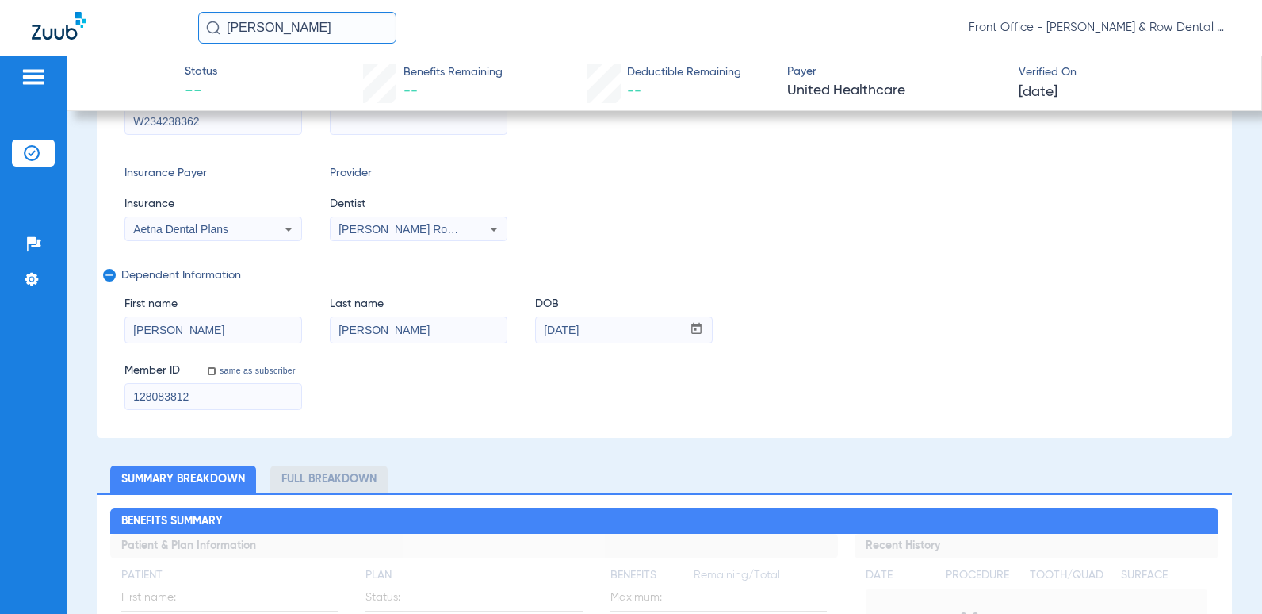
type input "[DATE]"
drag, startPoint x: 181, startPoint y: 399, endPoint x: 0, endPoint y: 377, distance: 182.1
click at [0, 381] on html "[PERSON_NAME] Front Office - [PERSON_NAME] & Row Dental Group Patients Insuranc…" at bounding box center [631, 307] width 1262 height 614
drag, startPoint x: 222, startPoint y: 121, endPoint x: 52, endPoint y: 94, distance: 171.7
click at [52, 94] on div "Patients Insurance Verification Setup Help Center Settings Status -- Benefits R…" at bounding box center [631, 363] width 1262 height 614
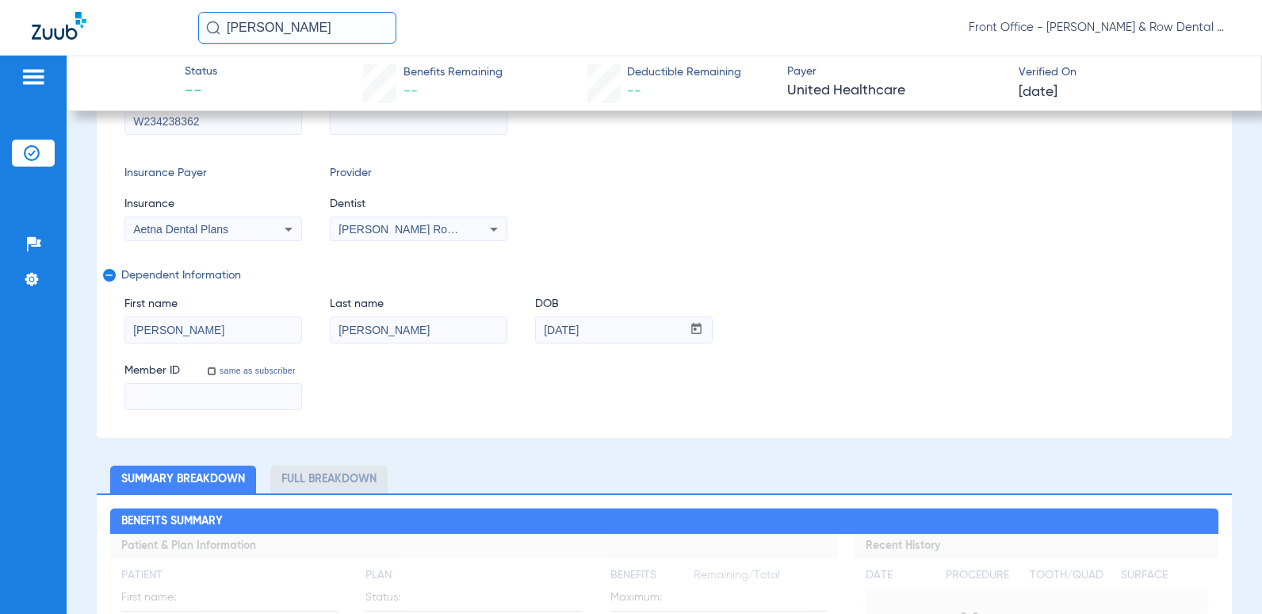
paste input "W234238362"
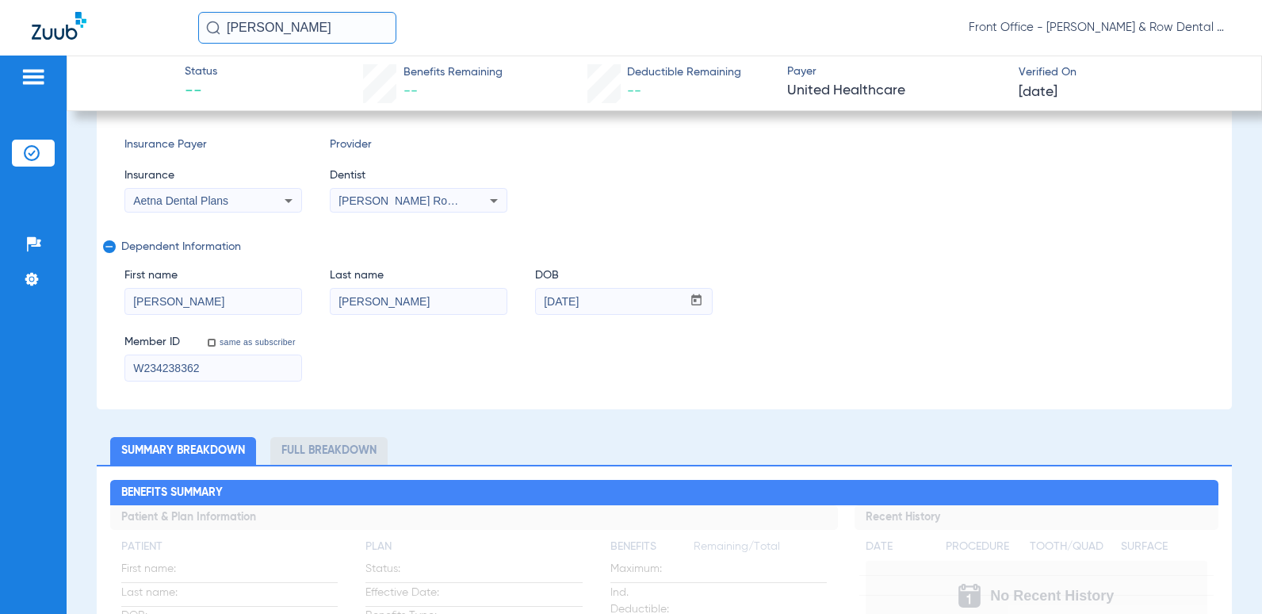
scroll to position [0, 0]
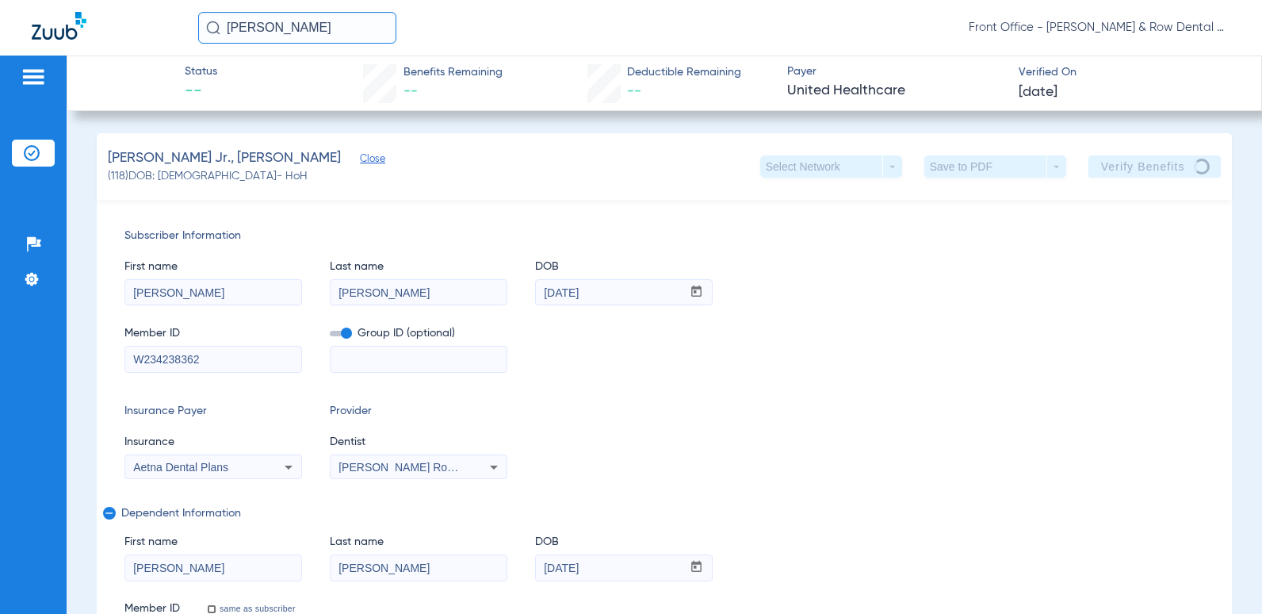
type input "W234238362"
click at [1142, 164] on app-verify-button "Verify Benefits" at bounding box center [1155, 166] width 133 height 22
